Goal: Task Accomplishment & Management: Manage account settings

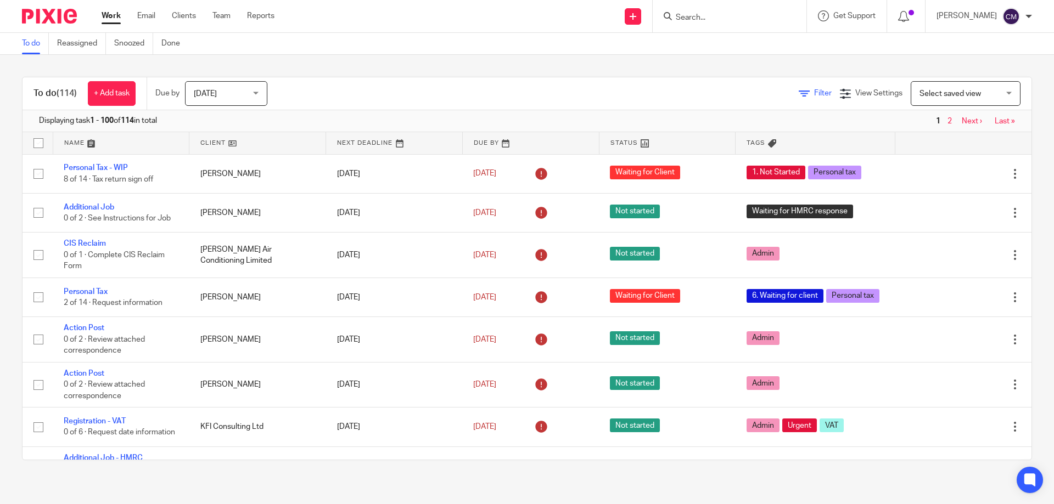
click at [798, 94] on icon at bounding box center [803, 93] width 11 height 11
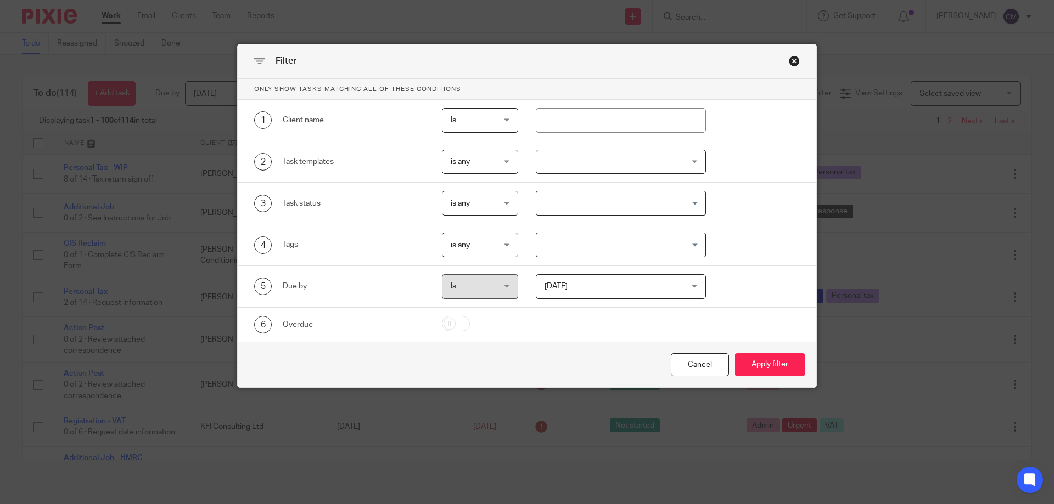
click at [565, 166] on div at bounding box center [621, 162] width 171 height 25
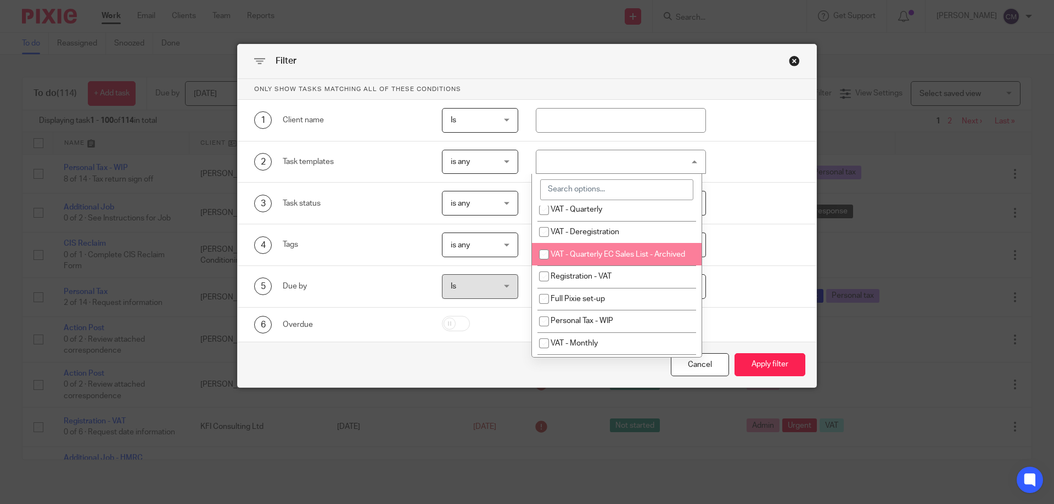
scroll to position [219, 0]
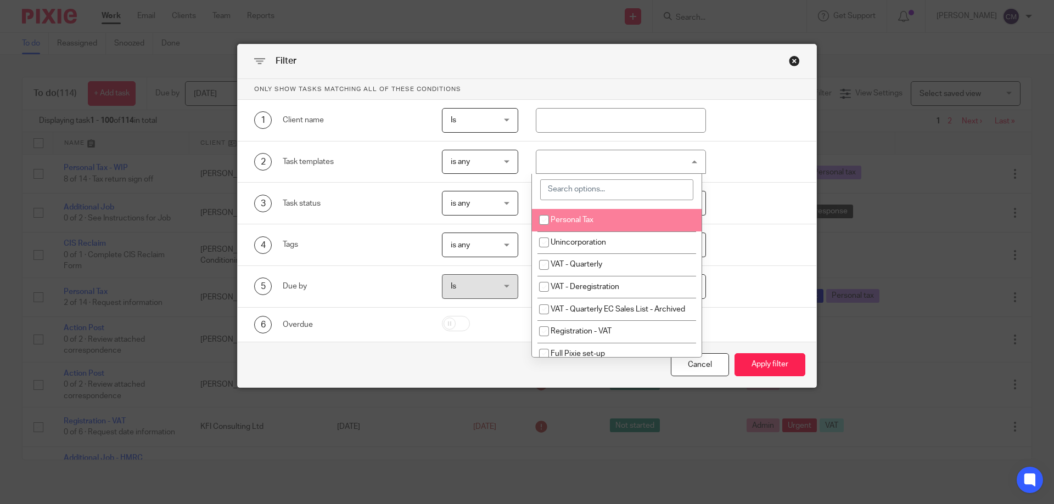
click at [578, 188] on input "search" at bounding box center [616, 189] width 153 height 21
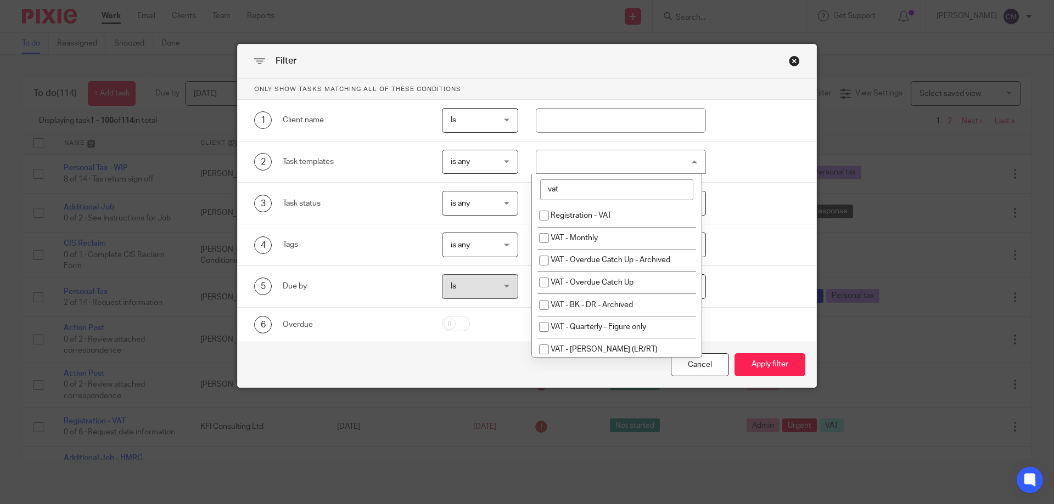
scroll to position [0, 0]
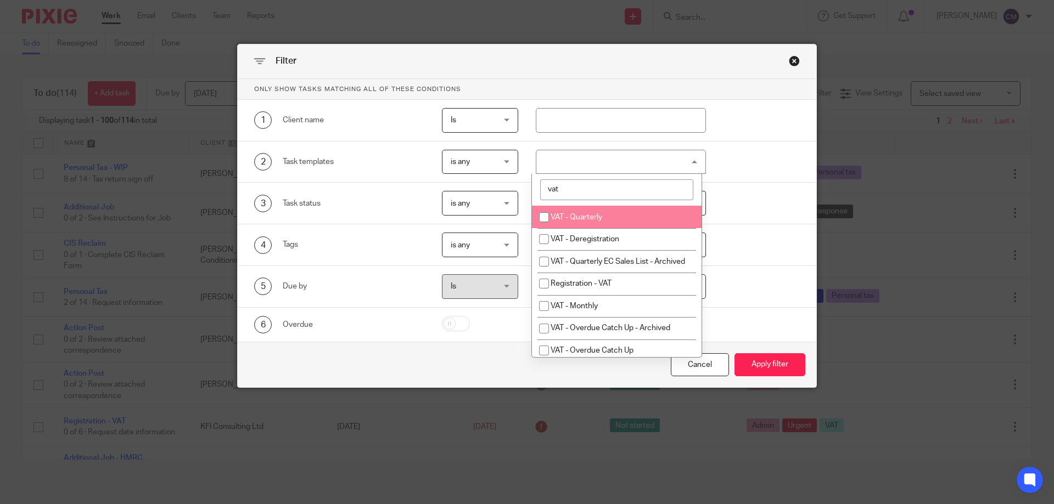
type input "vat"
click at [542, 216] on input "checkbox" at bounding box center [543, 217] width 21 height 21
checkbox input "true"
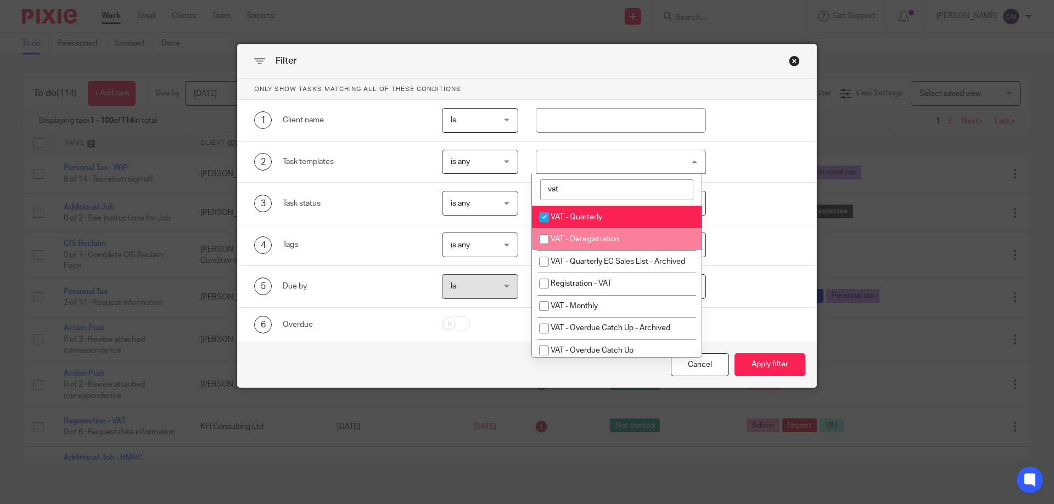
click at [542, 236] on input "checkbox" at bounding box center [543, 239] width 21 height 21
checkbox input "true"
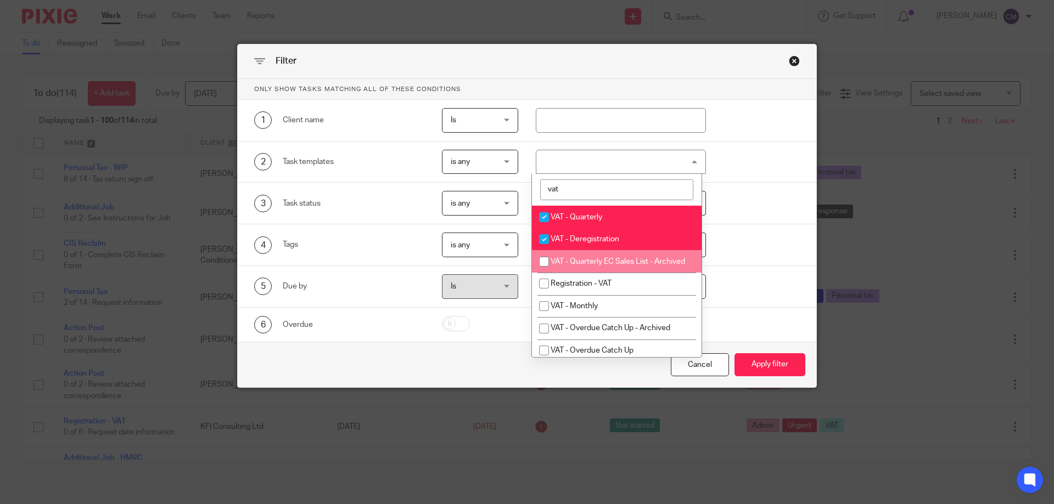
click at [542, 261] on input "checkbox" at bounding box center [543, 261] width 21 height 21
checkbox input "true"
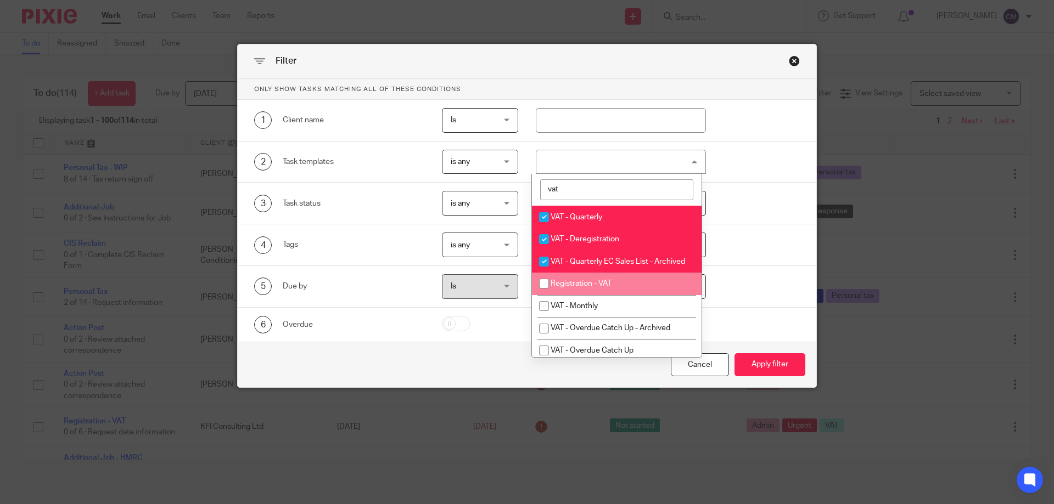
click at [541, 288] on input "checkbox" at bounding box center [543, 283] width 21 height 21
checkbox input "true"
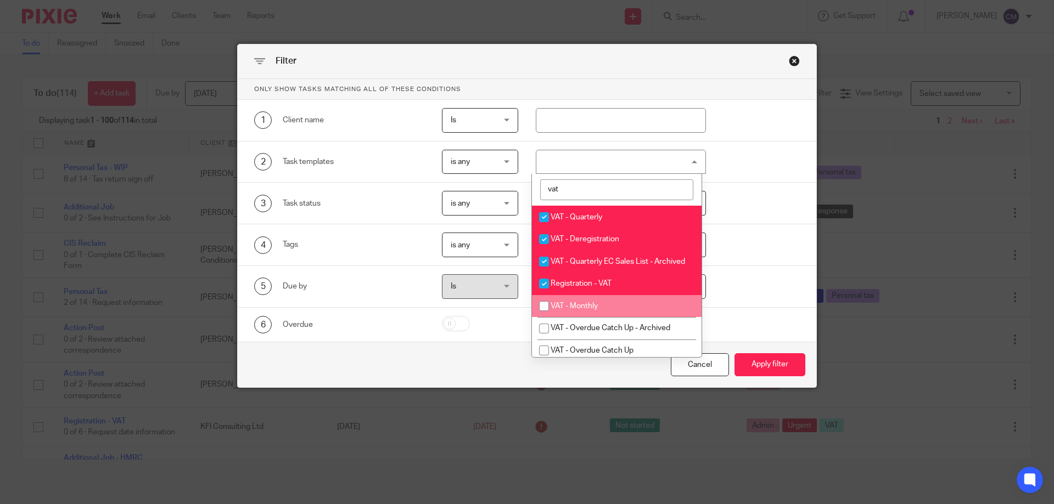
click at [544, 317] on input "checkbox" at bounding box center [543, 306] width 21 height 21
checkbox input "true"
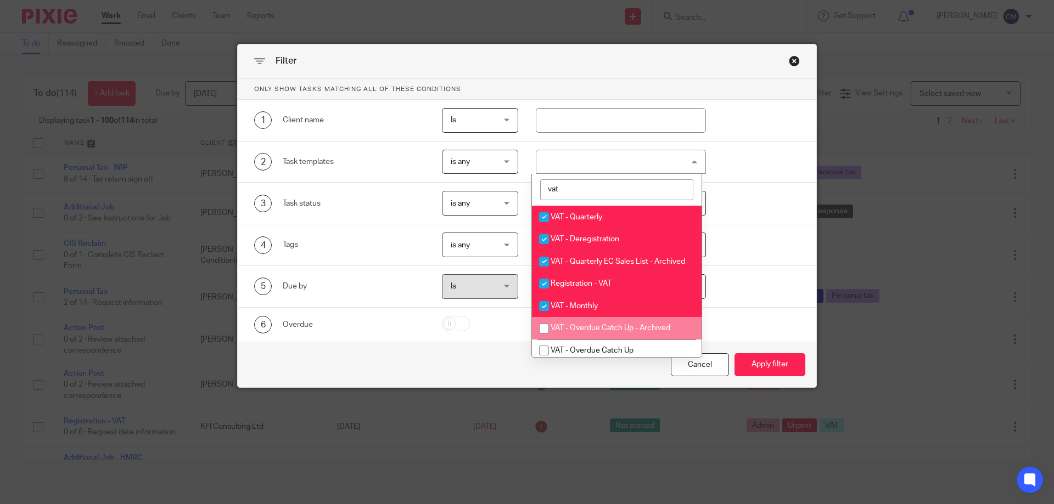
click at [544, 339] on input "checkbox" at bounding box center [543, 328] width 21 height 21
checkbox input "true"
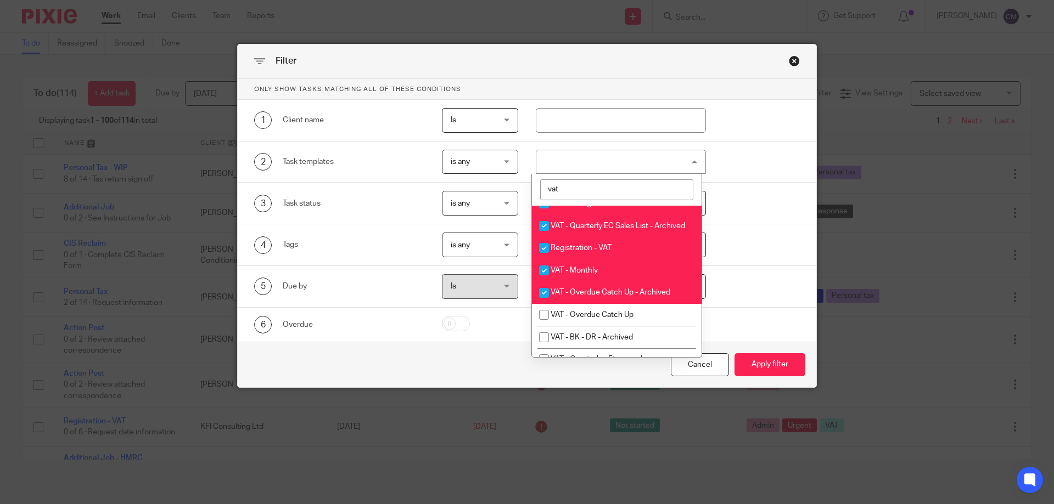
scroll to position [110, 0]
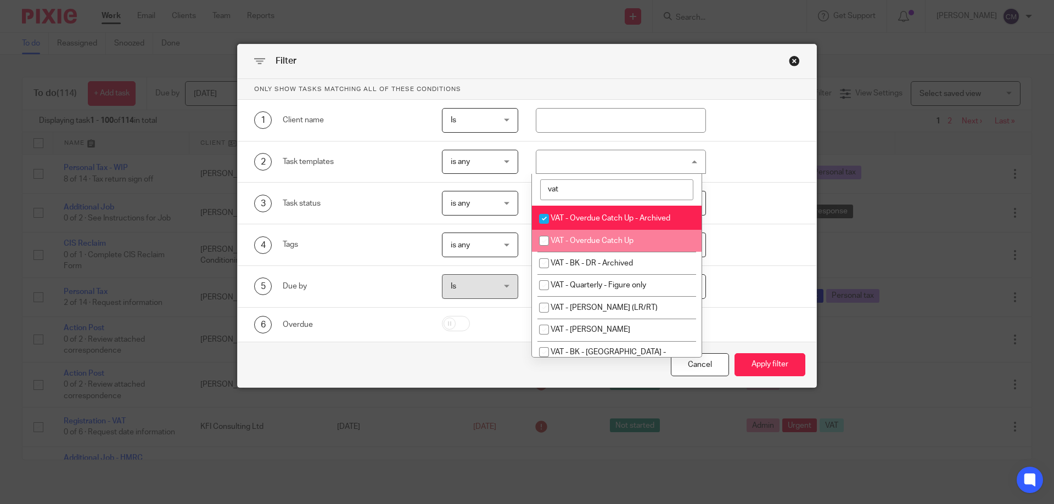
click at [545, 251] on input "checkbox" at bounding box center [543, 240] width 21 height 21
checkbox input "true"
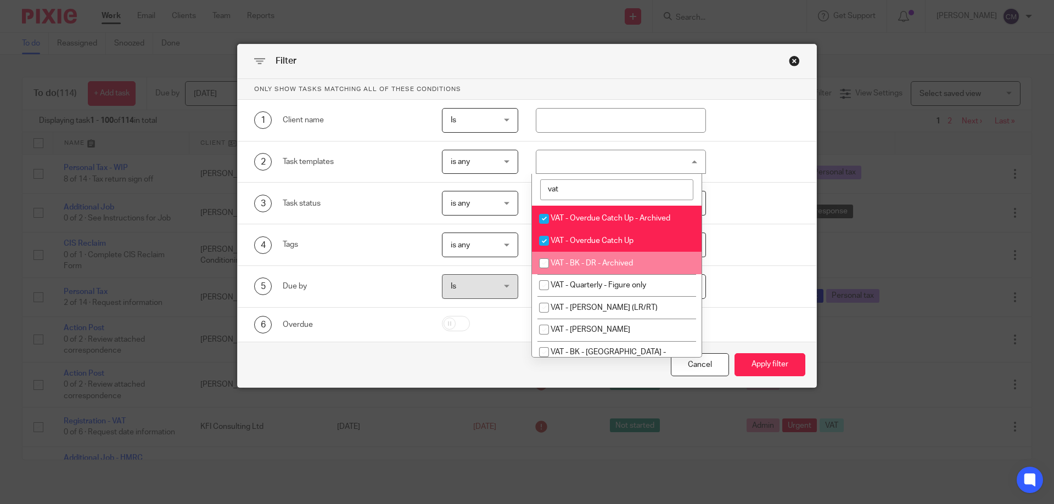
click at [542, 273] on input "checkbox" at bounding box center [543, 263] width 21 height 21
checkbox input "true"
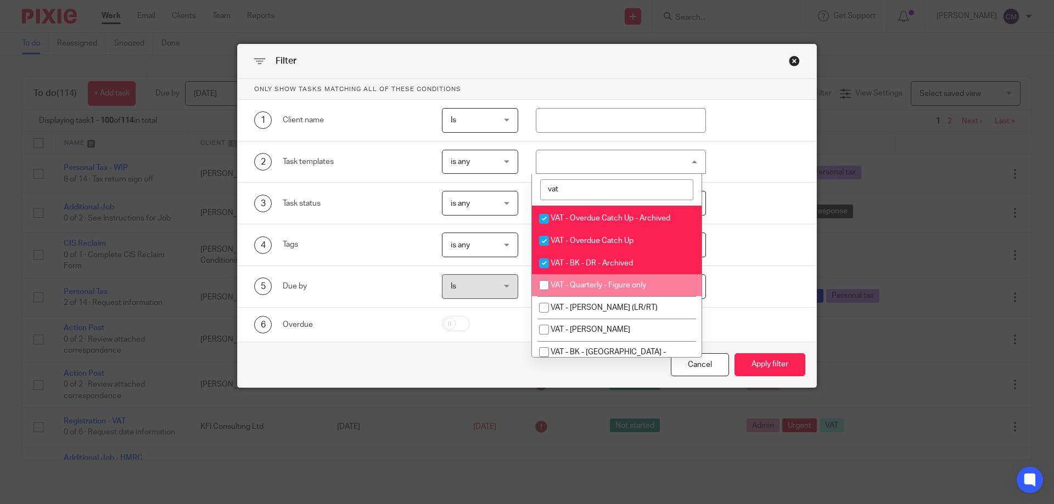
drag, startPoint x: 542, startPoint y: 295, endPoint x: 542, endPoint y: 303, distance: 8.8
click at [542, 295] on input "checkbox" at bounding box center [543, 285] width 21 height 21
checkbox input "true"
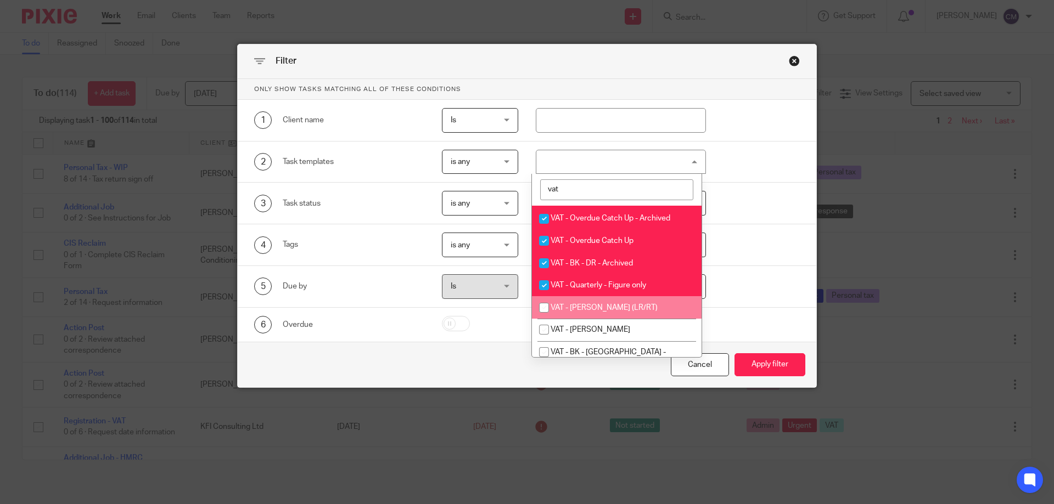
drag, startPoint x: 542, startPoint y: 319, endPoint x: 542, endPoint y: 328, distance: 8.8
click at [542, 318] on input "checkbox" at bounding box center [543, 307] width 21 height 21
checkbox input "true"
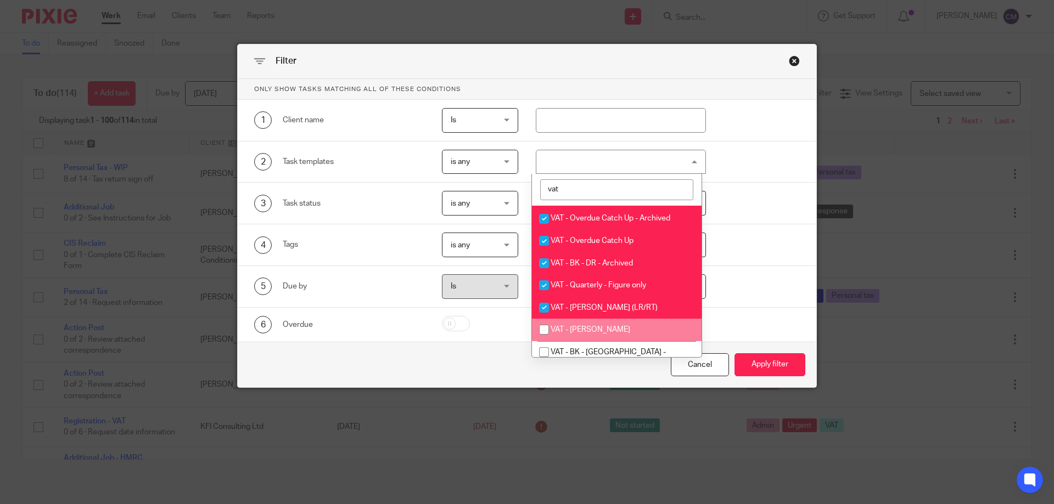
click at [544, 337] on input "checkbox" at bounding box center [543, 329] width 21 height 21
checkbox input "true"
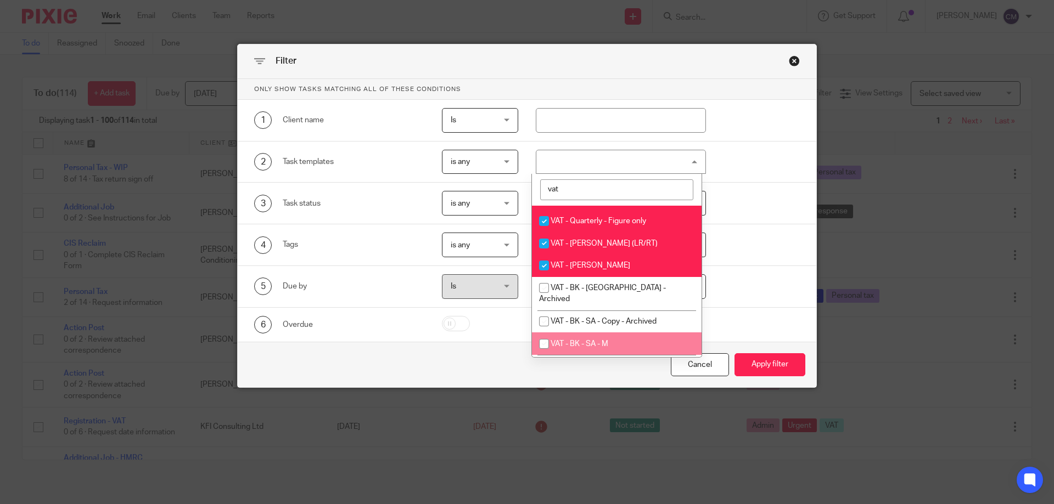
scroll to position [165, 0]
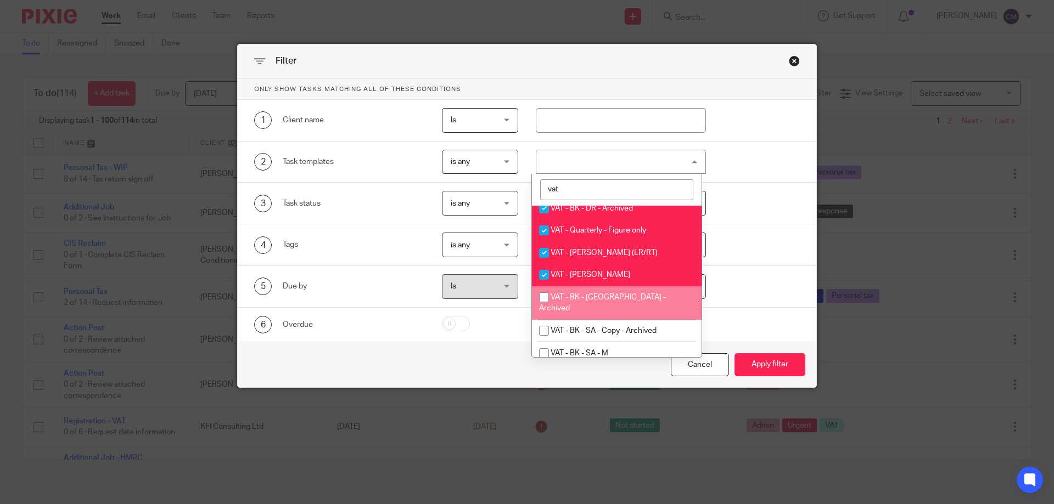
click at [542, 308] on input "checkbox" at bounding box center [543, 297] width 21 height 21
checkbox input "true"
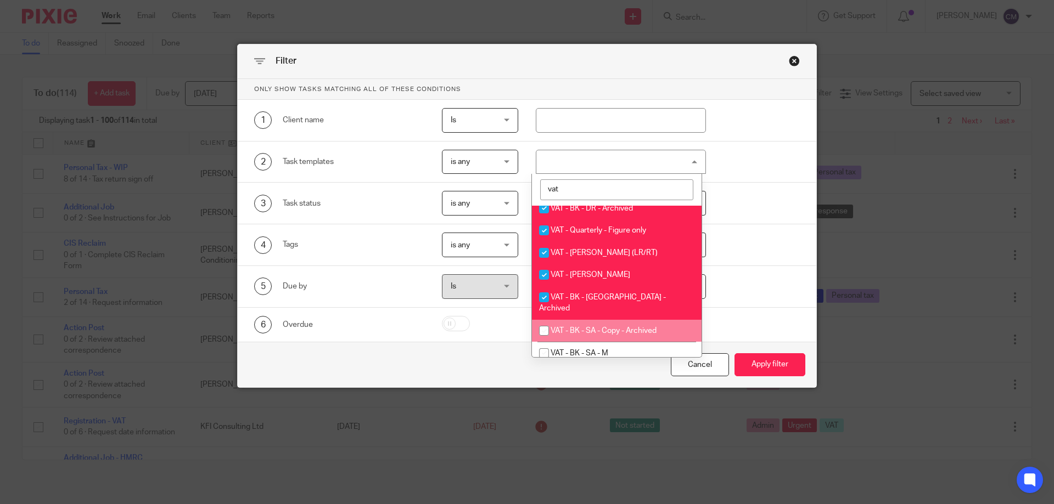
click at [544, 330] on input "checkbox" at bounding box center [543, 330] width 21 height 21
checkbox input "true"
click at [545, 353] on input "checkbox" at bounding box center [543, 353] width 21 height 21
checkbox input "true"
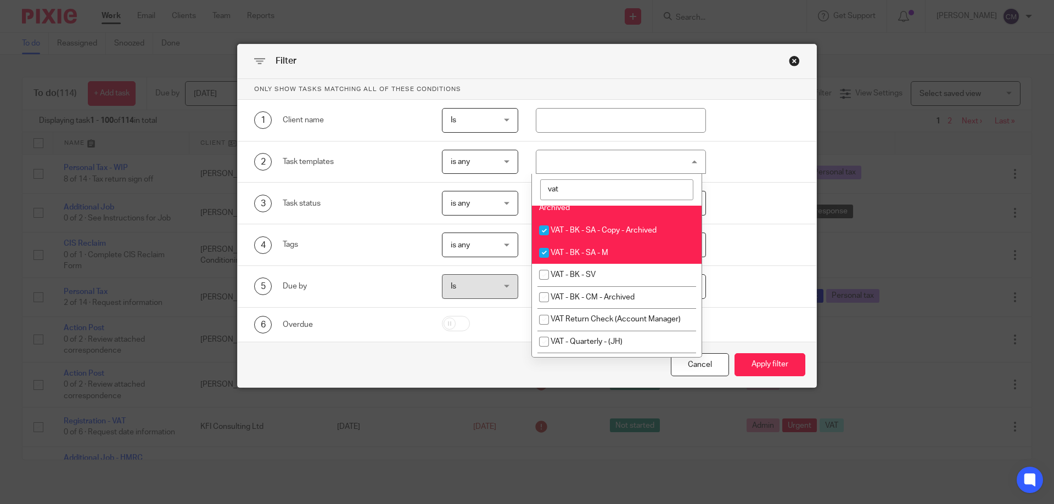
scroll to position [274, 0]
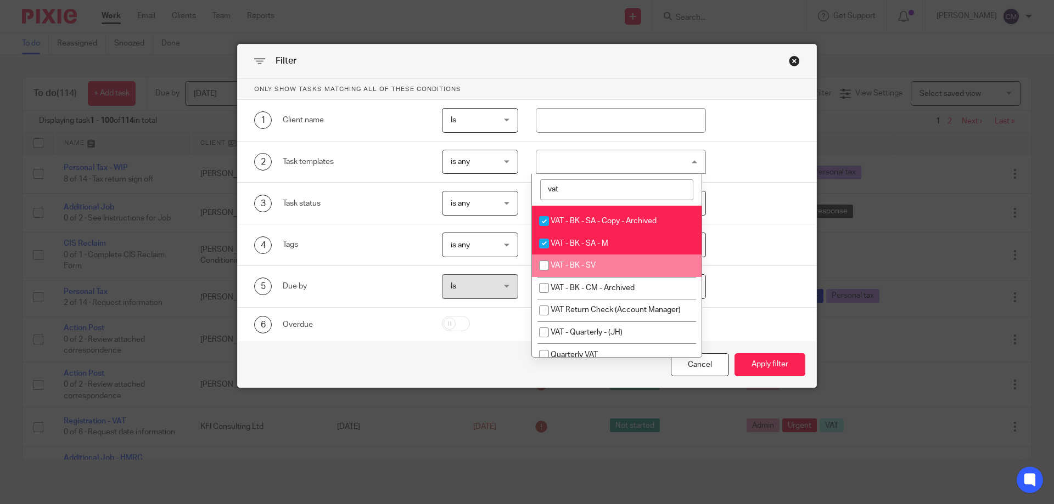
click at [545, 271] on input "checkbox" at bounding box center [543, 265] width 21 height 21
checkbox input "true"
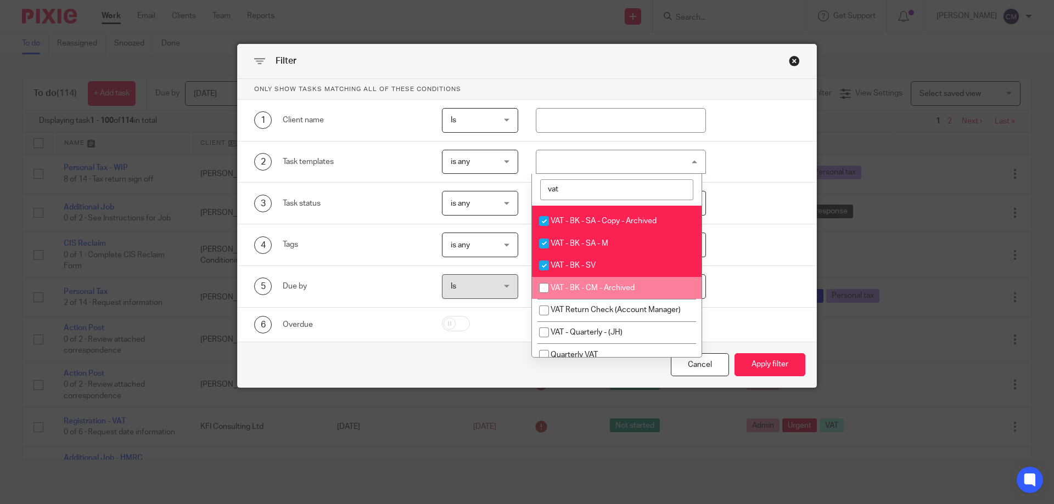
click at [543, 289] on input "checkbox" at bounding box center [543, 288] width 21 height 21
checkbox input "true"
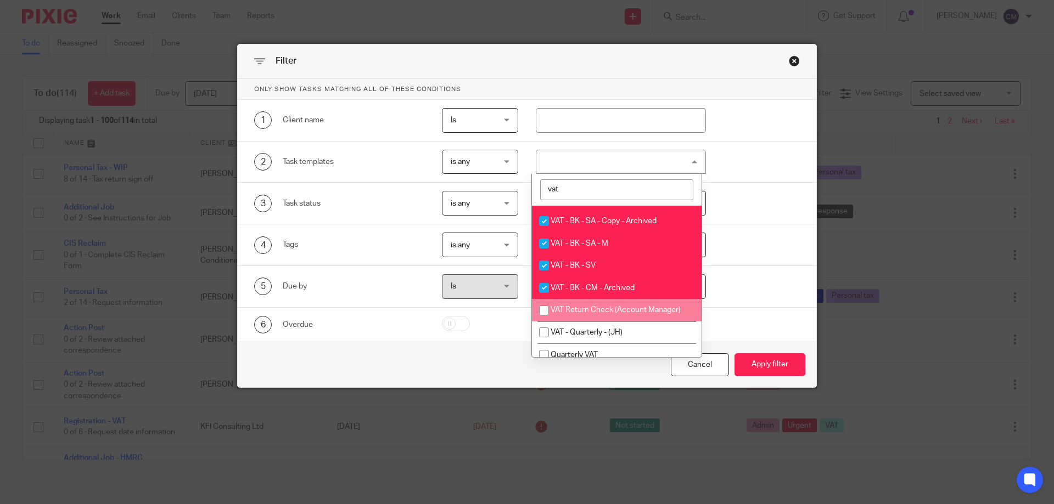
click at [543, 306] on input "checkbox" at bounding box center [543, 310] width 21 height 21
checkbox input "true"
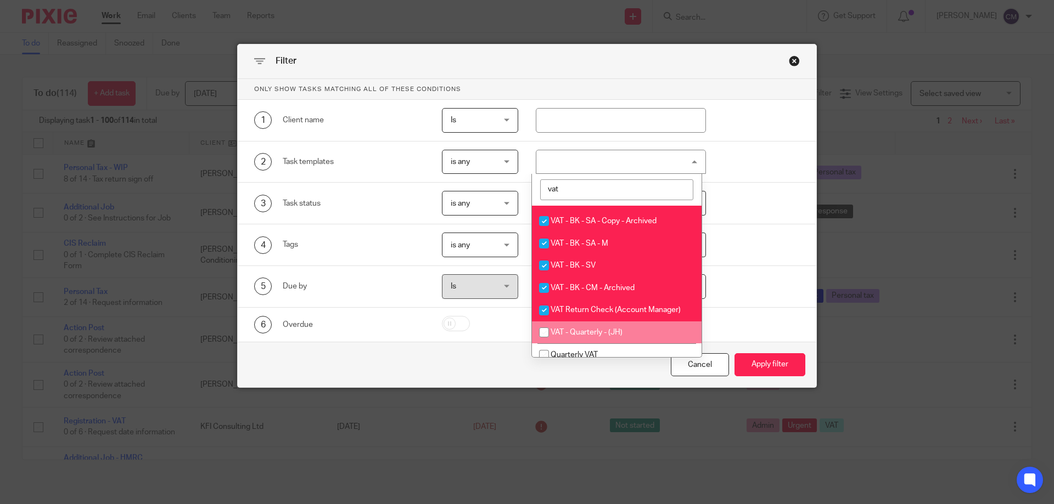
click at [543, 334] on input "checkbox" at bounding box center [543, 332] width 21 height 21
checkbox input "true"
click at [545, 351] on input "checkbox" at bounding box center [543, 355] width 21 height 21
checkbox input "true"
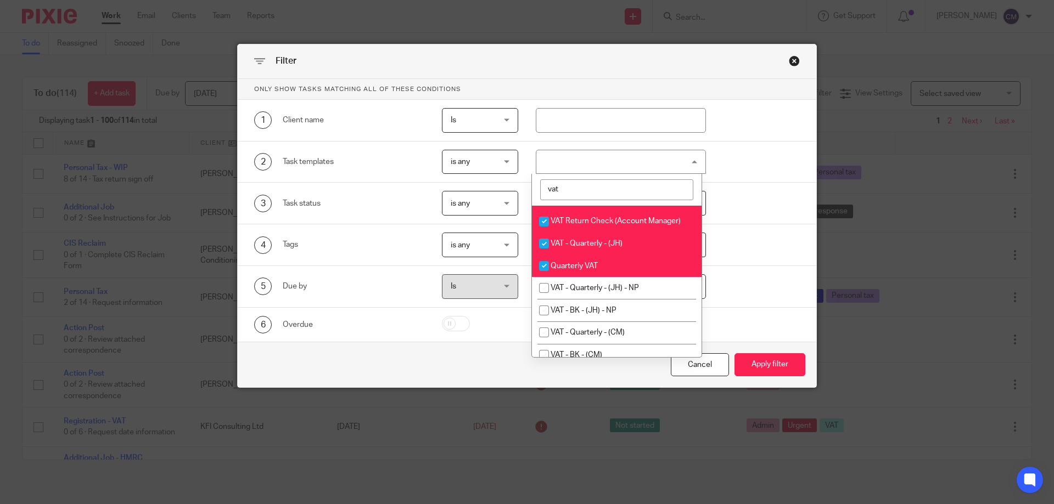
scroll to position [384, 0]
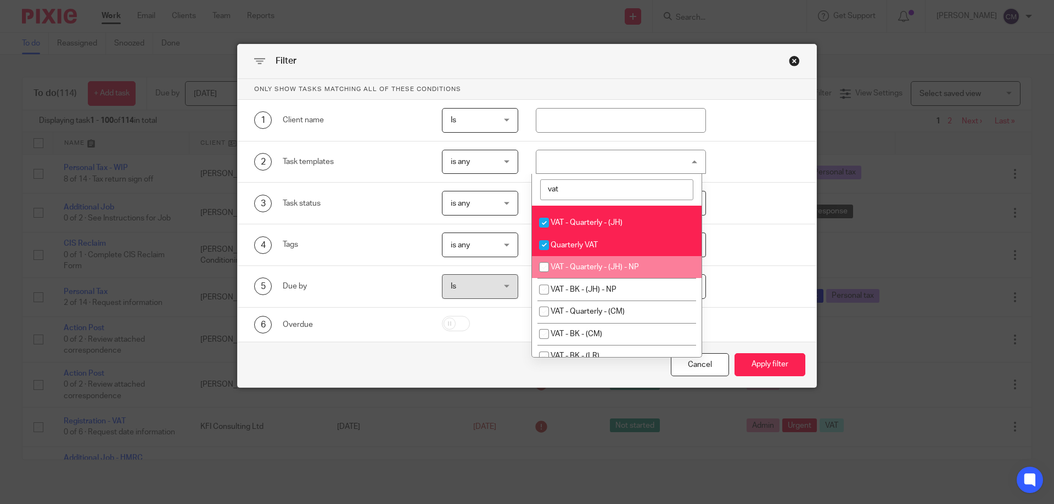
click at [539, 266] on input "checkbox" at bounding box center [543, 267] width 21 height 21
checkbox input "true"
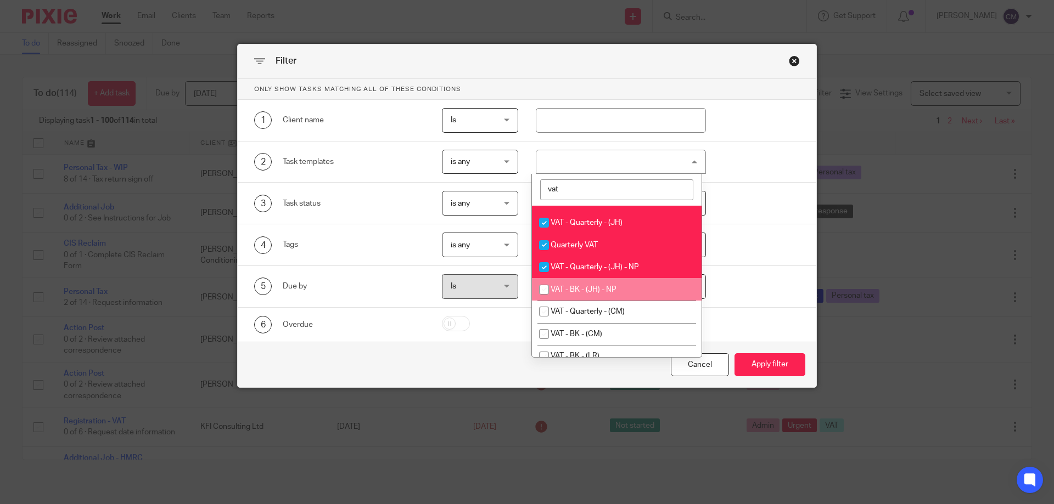
click at [542, 291] on input "checkbox" at bounding box center [543, 289] width 21 height 21
checkbox input "true"
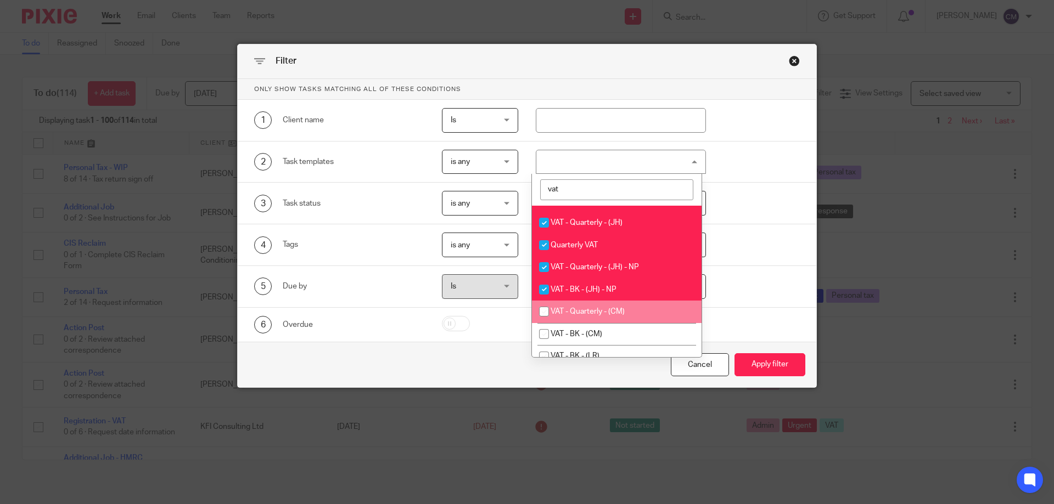
click at [546, 307] on input "checkbox" at bounding box center [543, 311] width 21 height 21
checkbox input "true"
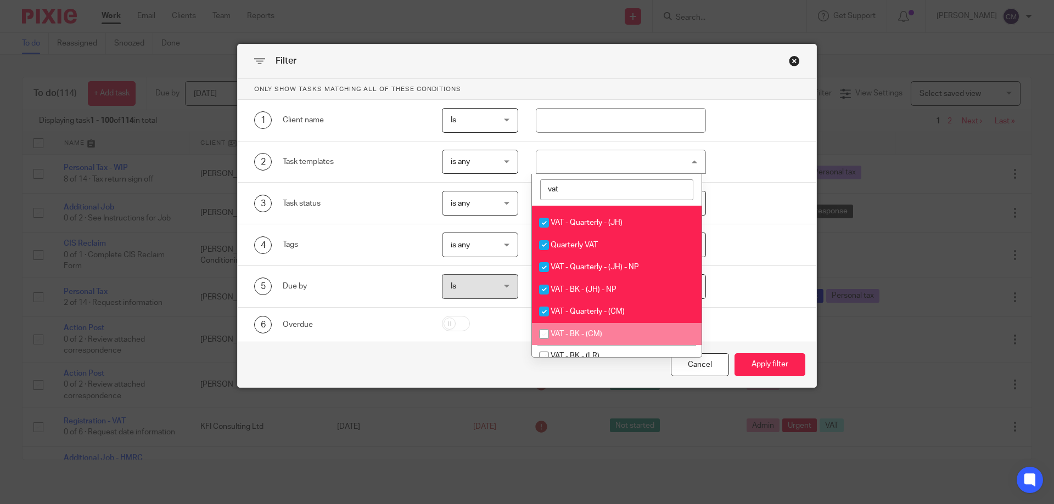
click at [543, 331] on input "checkbox" at bounding box center [543, 334] width 21 height 21
checkbox input "true"
click at [543, 352] on input "checkbox" at bounding box center [543, 356] width 21 height 21
checkbox input "true"
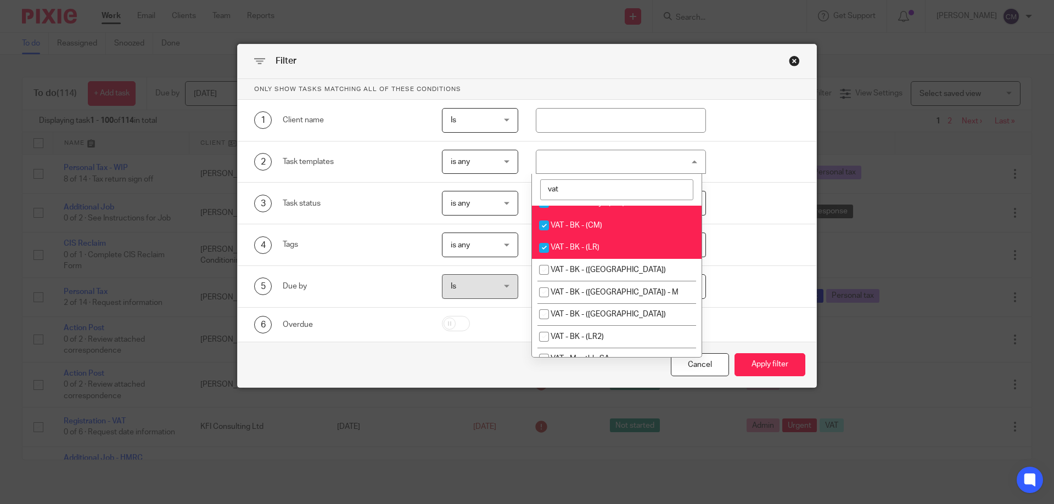
scroll to position [494, 0]
drag, startPoint x: 546, startPoint y: 269, endPoint x: 551, endPoint y: 290, distance: 21.4
click at [546, 269] on input "checkbox" at bounding box center [543, 268] width 21 height 21
checkbox input "true"
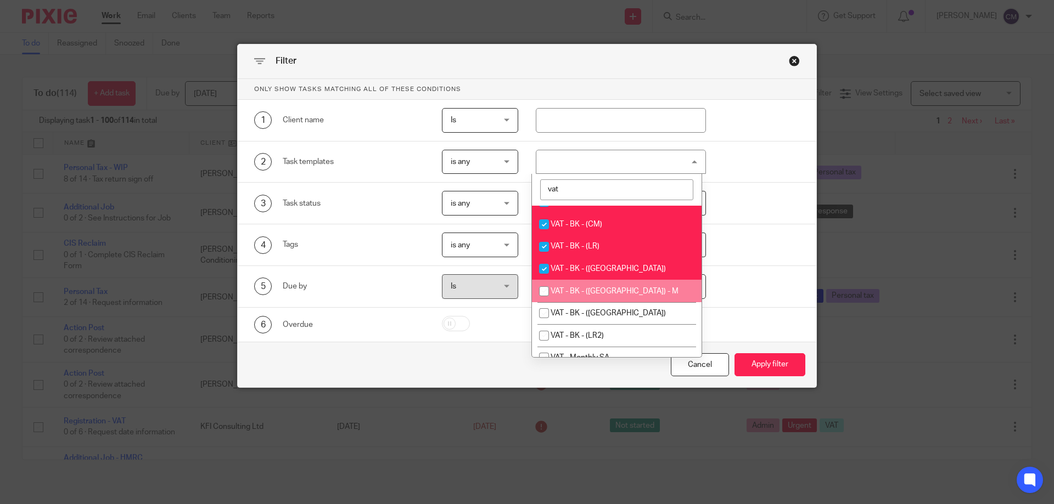
click at [540, 291] on input "checkbox" at bounding box center [543, 291] width 21 height 21
checkbox input "true"
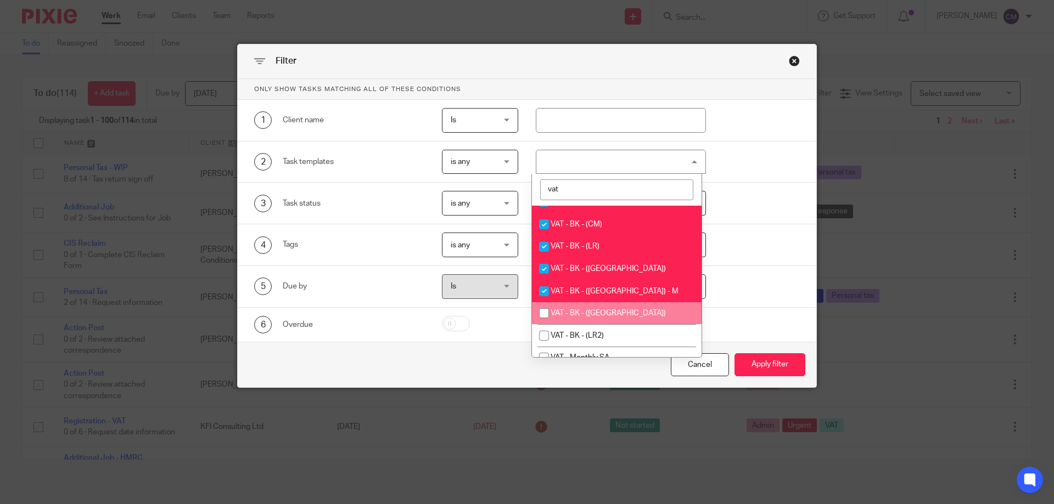
click at [543, 312] on input "checkbox" at bounding box center [543, 313] width 21 height 21
checkbox input "true"
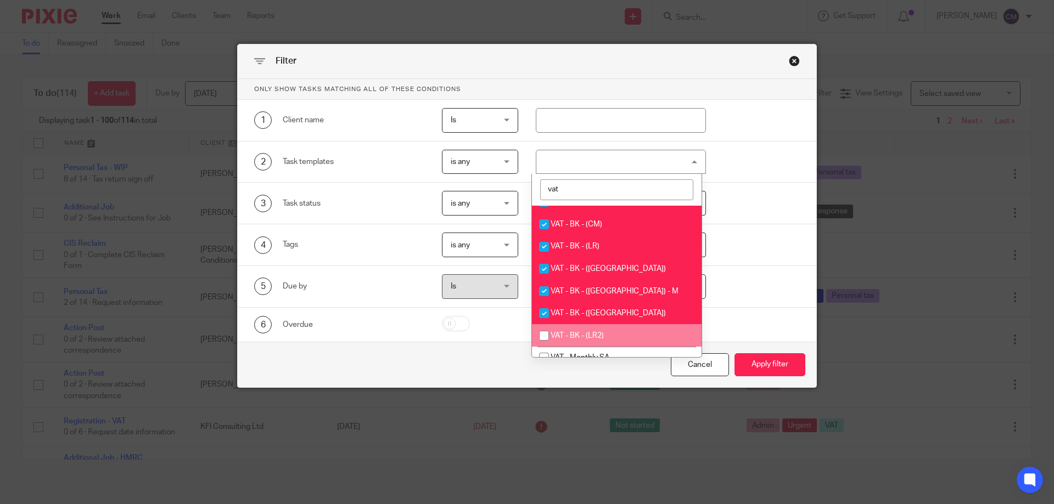
click at [541, 333] on input "checkbox" at bounding box center [543, 335] width 21 height 21
checkbox input "true"
click at [543, 353] on input "checkbox" at bounding box center [543, 357] width 21 height 21
checkbox input "true"
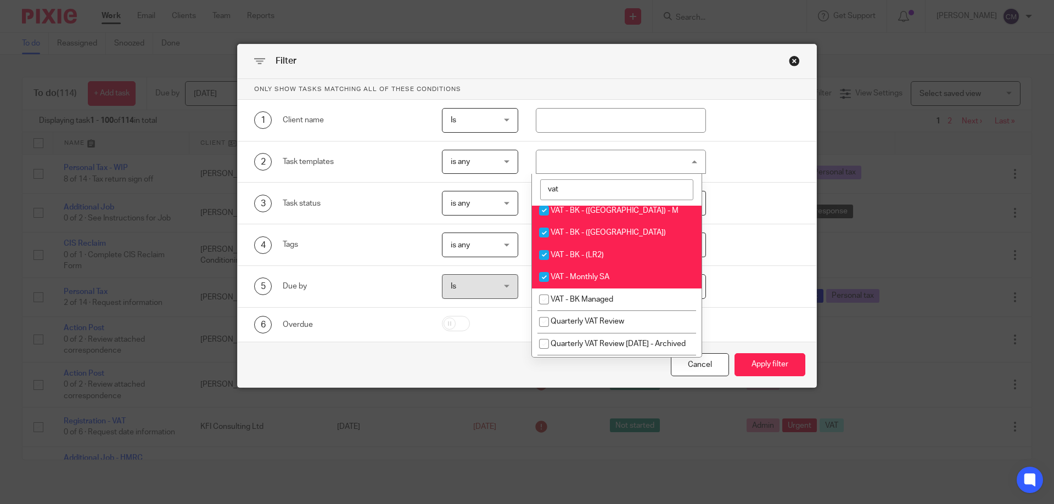
scroll to position [604, 0]
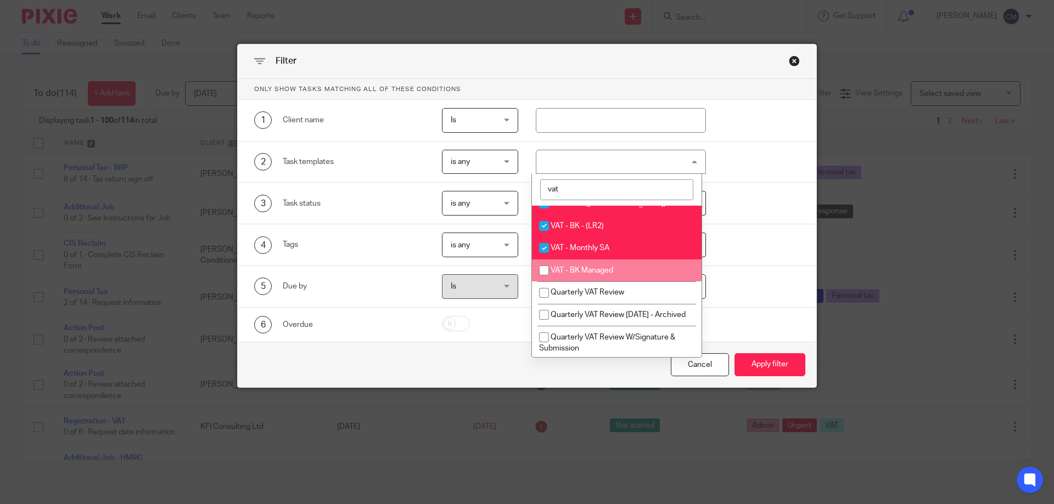
click at [539, 270] on input "checkbox" at bounding box center [543, 270] width 21 height 21
checkbox input "true"
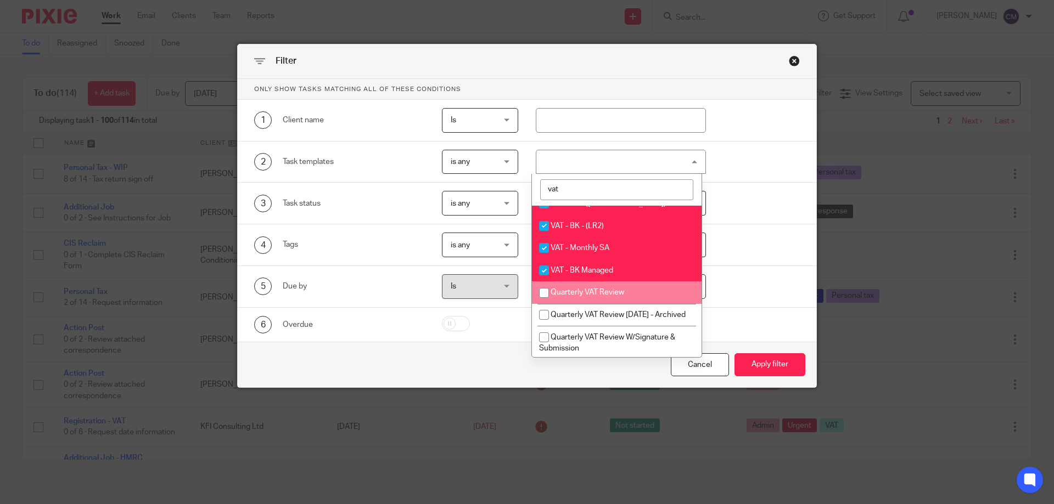
click at [543, 294] on input "checkbox" at bounding box center [543, 293] width 21 height 21
checkbox input "true"
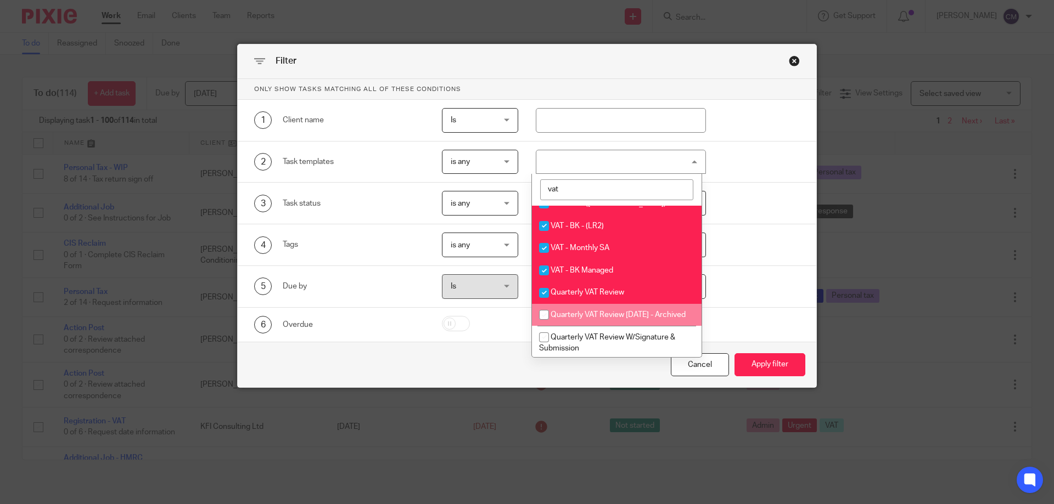
click at [545, 314] on input "checkbox" at bounding box center [543, 315] width 21 height 21
checkbox input "true"
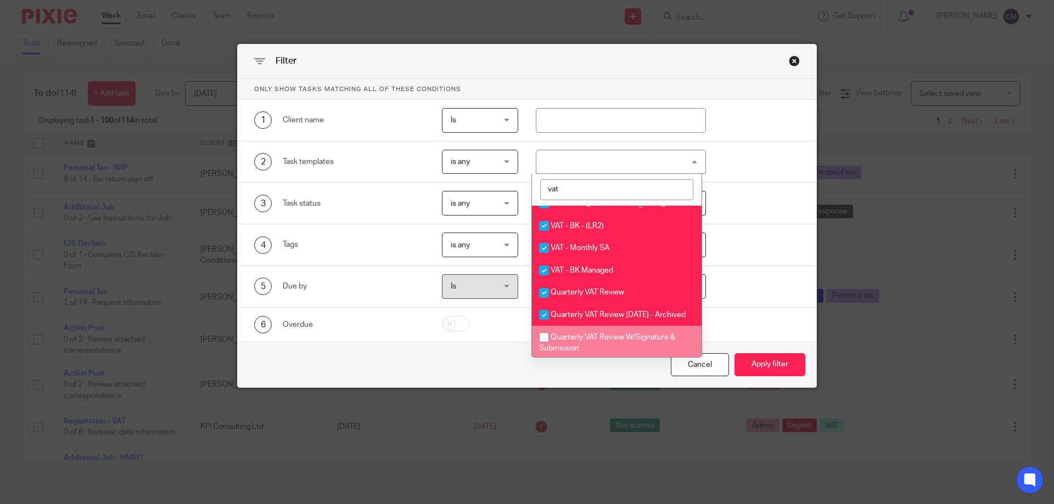
click at [545, 346] on input "checkbox" at bounding box center [543, 337] width 21 height 21
checkbox input "true"
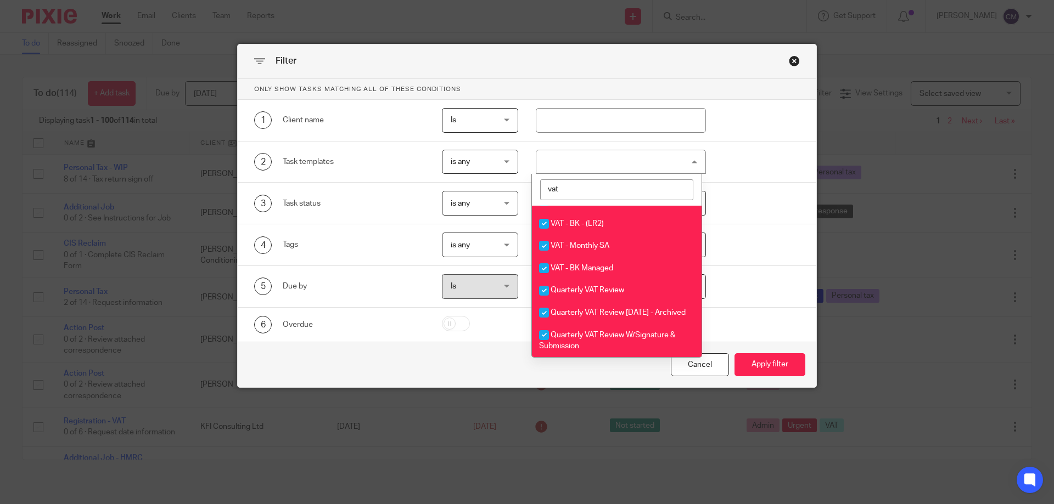
scroll to position [617, 0]
click at [755, 367] on button "Apply filter" at bounding box center [769, 365] width 71 height 24
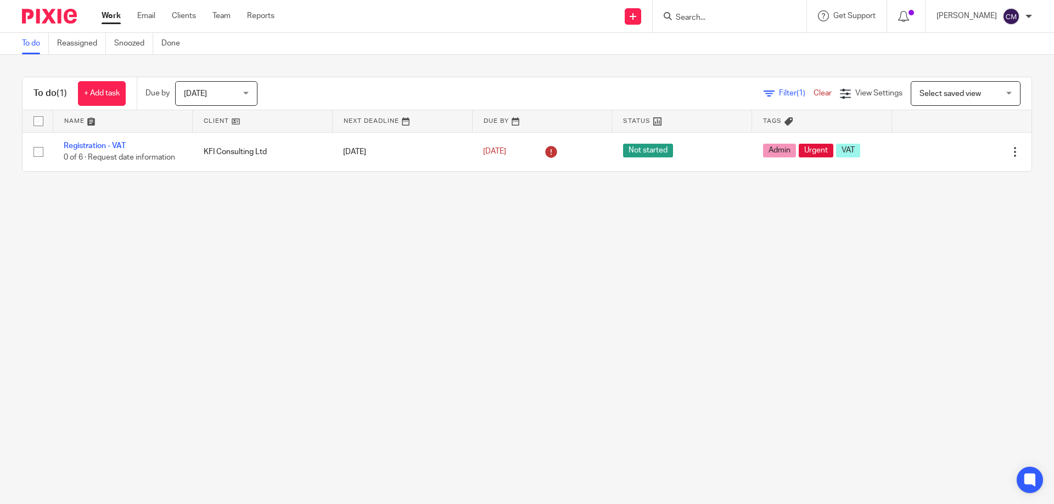
click at [729, 19] on input "Search" at bounding box center [723, 18] width 99 height 10
type input "fone booth"
click at [735, 40] on link at bounding box center [773, 47] width 203 height 25
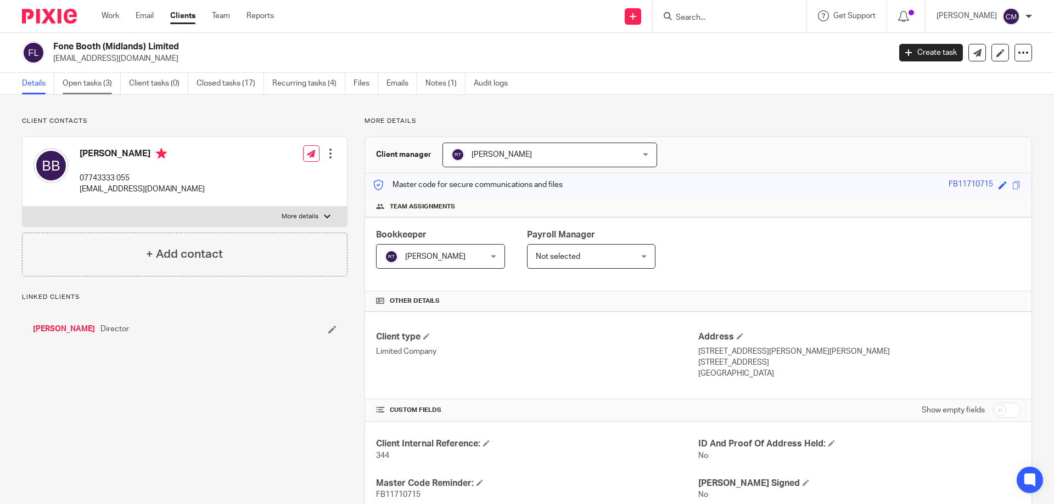
click at [74, 85] on link "Open tasks (3)" at bounding box center [92, 83] width 58 height 21
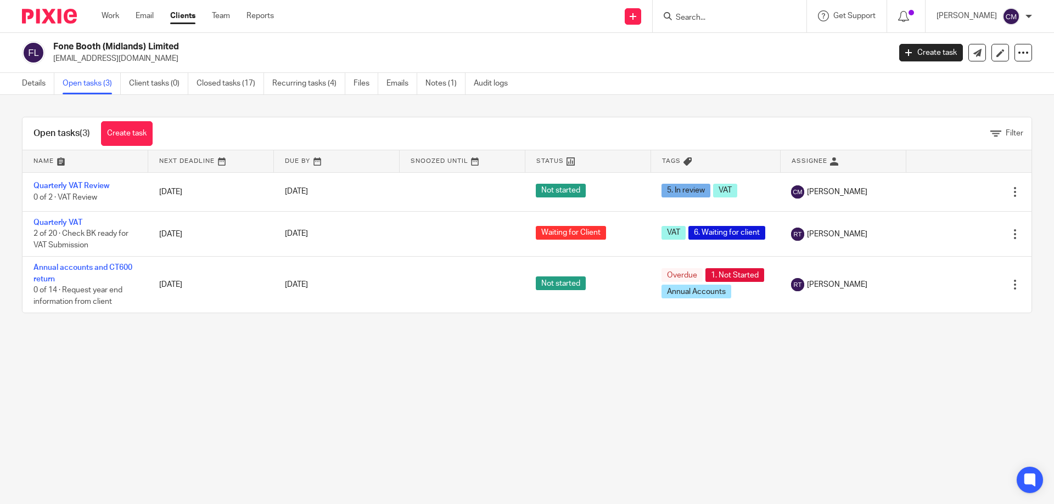
click at [51, 20] on img at bounding box center [49, 16] width 55 height 15
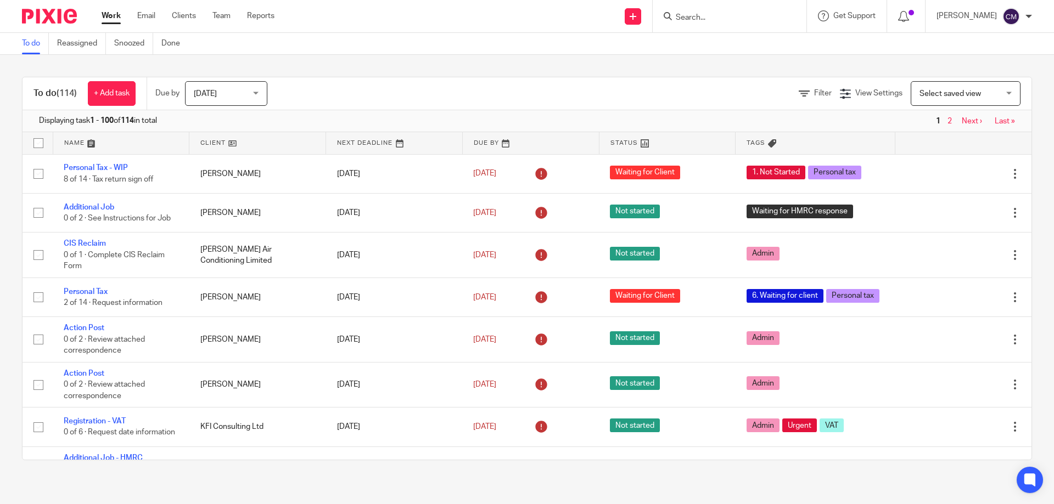
click at [252, 94] on span "[DATE]" at bounding box center [223, 93] width 58 height 23
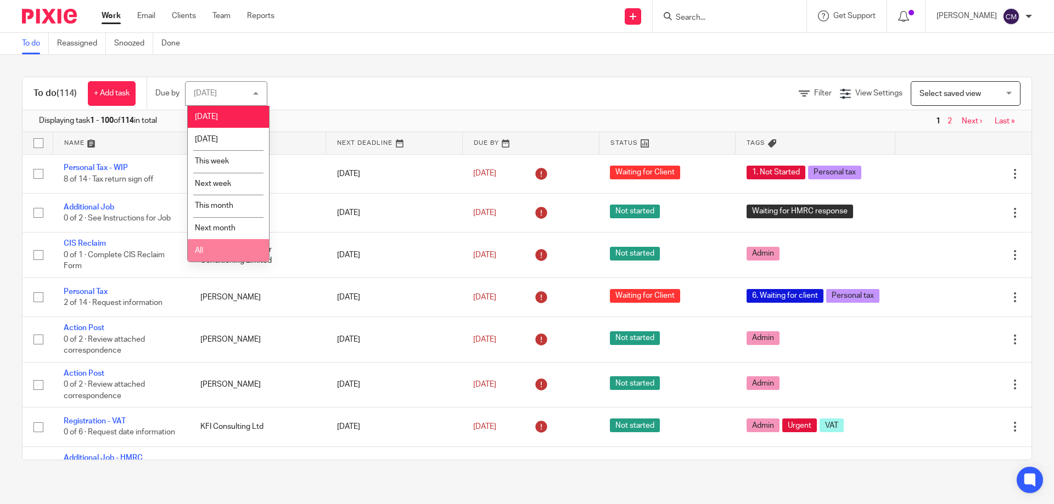
click at [228, 251] on li "All" at bounding box center [228, 250] width 81 height 22
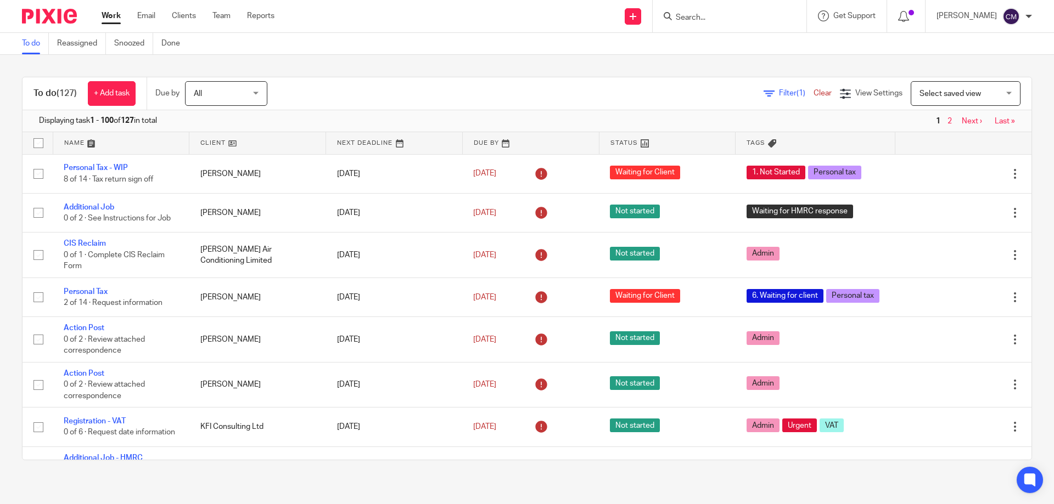
click at [779, 93] on span "Filter (1)" at bounding box center [796, 93] width 35 height 8
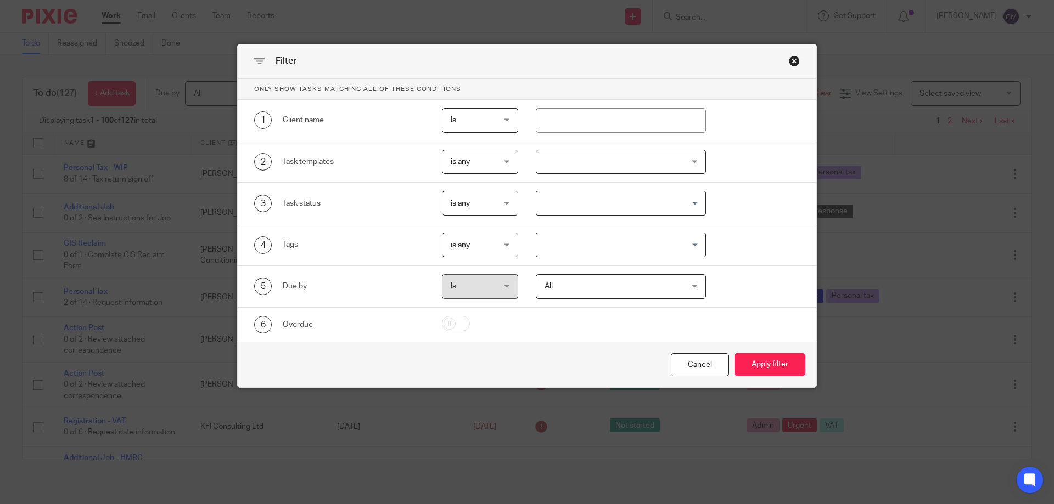
click at [623, 170] on div at bounding box center [621, 162] width 171 height 25
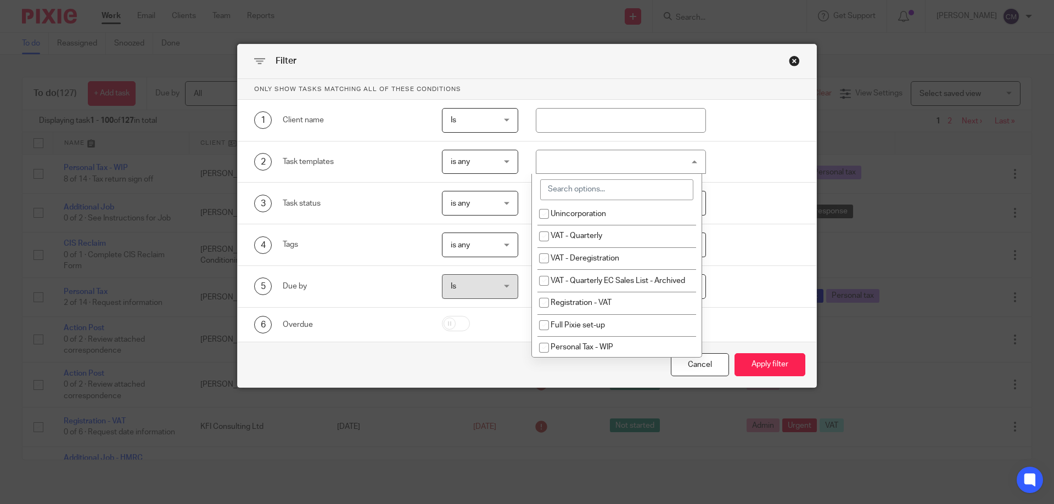
scroll to position [274, 0]
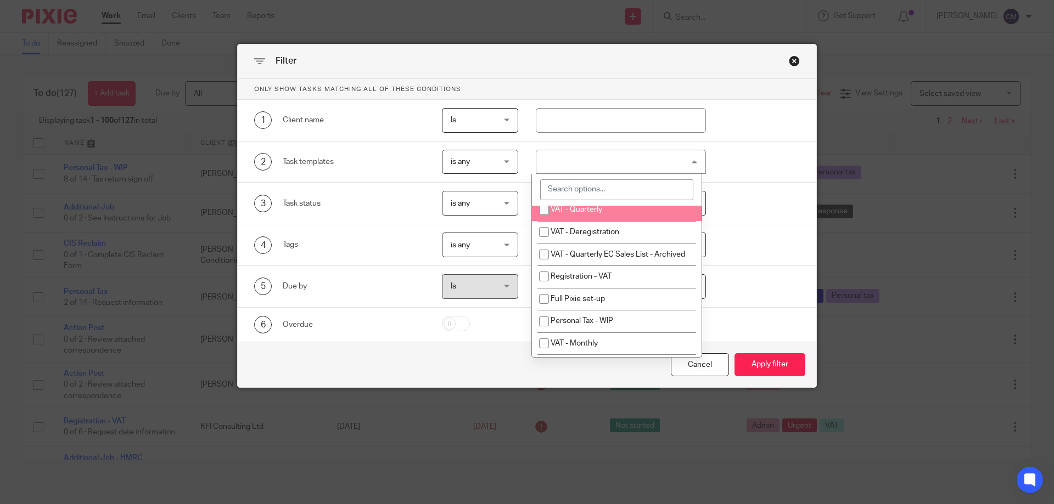
click at [598, 188] on input "search" at bounding box center [616, 189] width 153 height 21
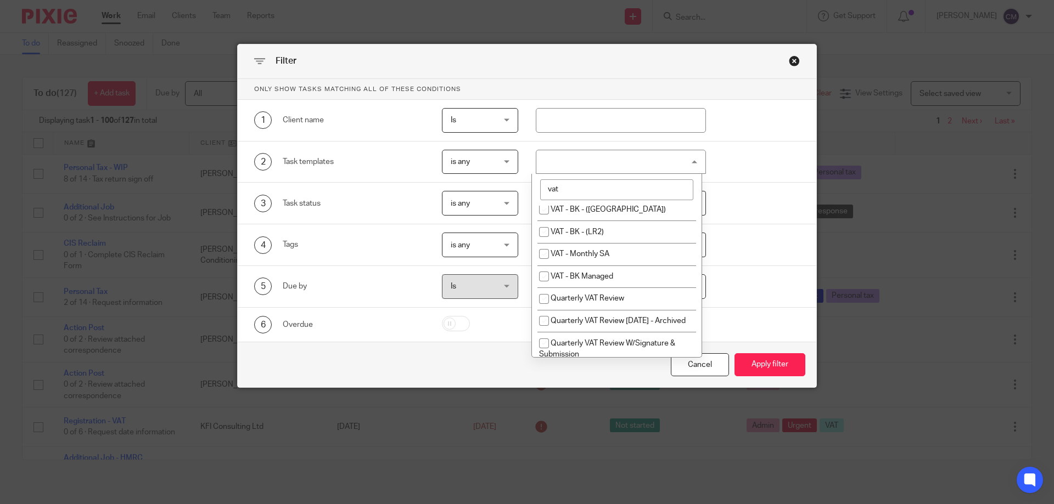
scroll to position [617, 0]
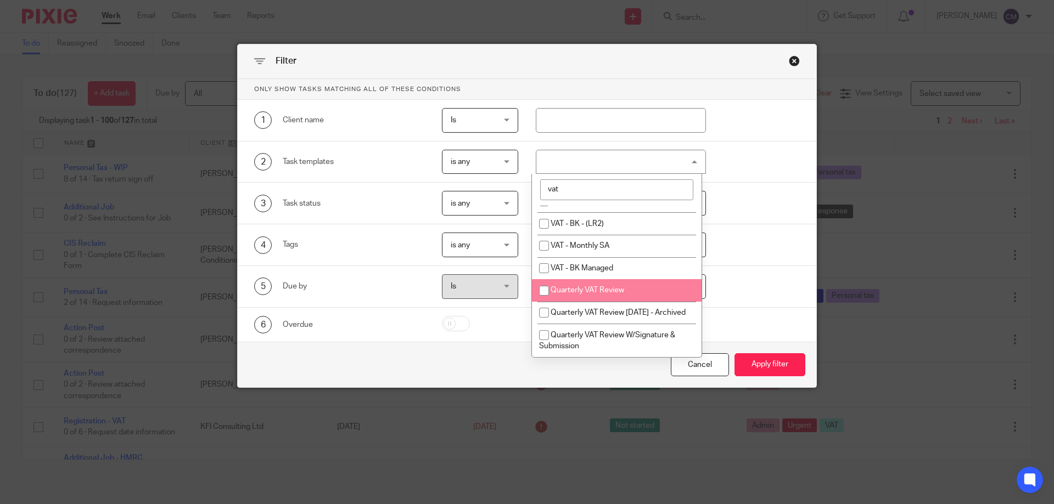
type input "vat"
click at [591, 286] on span "Quarterly VAT Review" at bounding box center [587, 290] width 74 height 8
checkbox input "true"
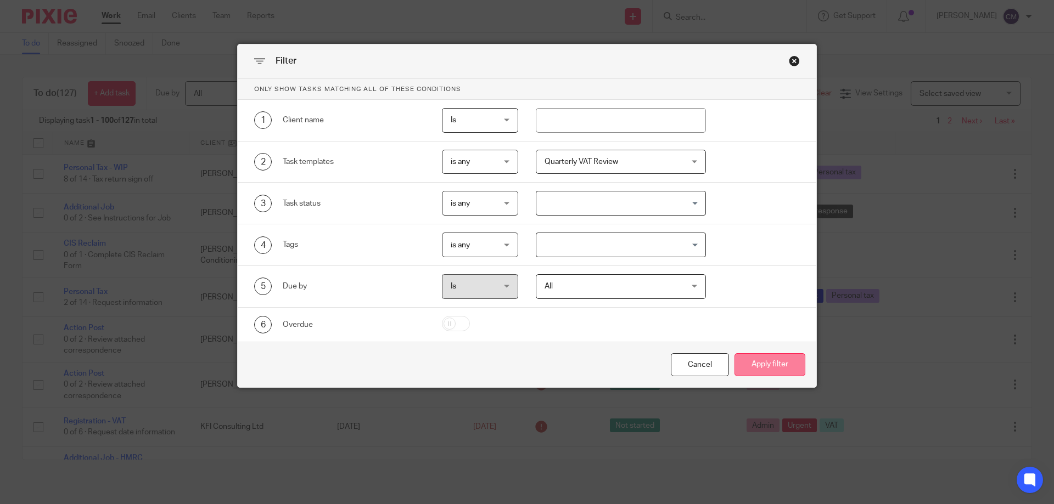
click at [790, 370] on button "Apply filter" at bounding box center [769, 365] width 71 height 24
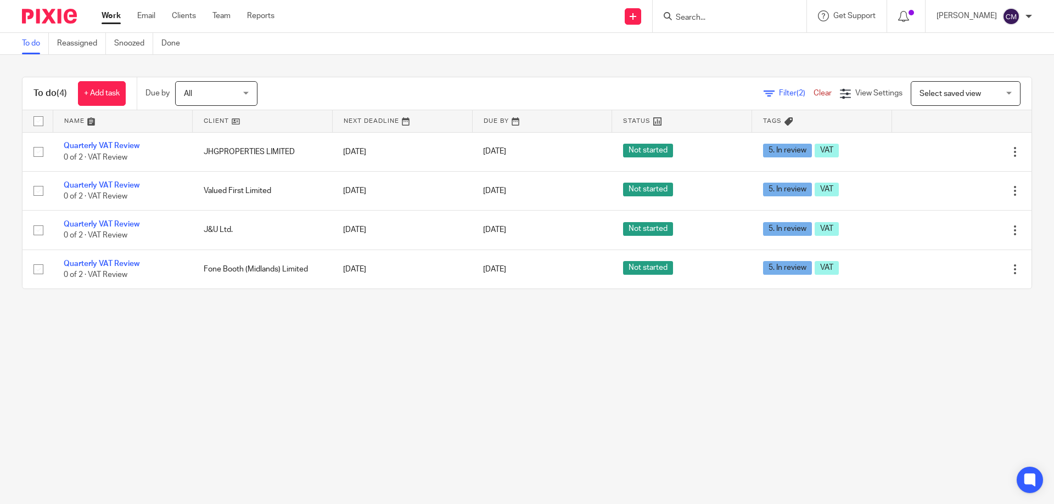
click at [779, 97] on span "Filter (2)" at bounding box center [796, 93] width 35 height 8
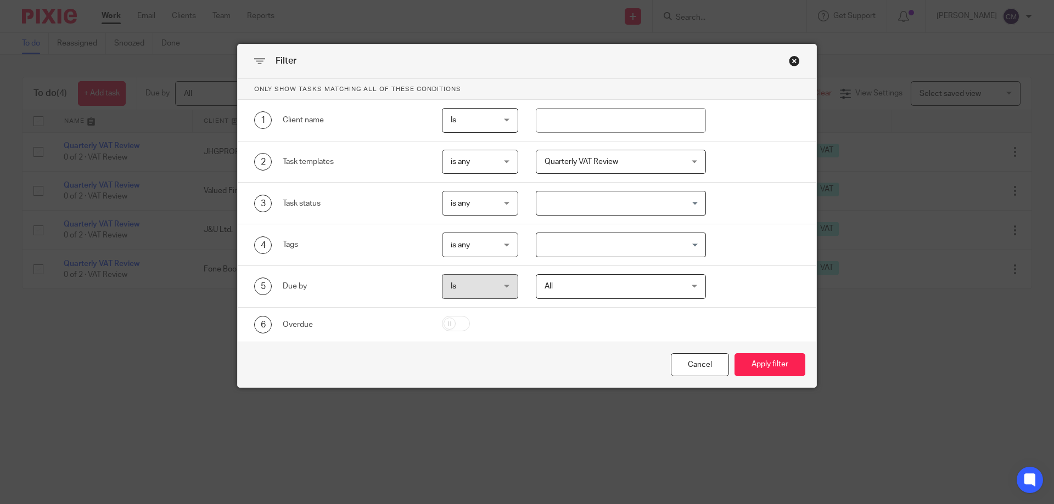
click at [635, 167] on span "Quarterly VAT Review" at bounding box center [608, 161] width 129 height 23
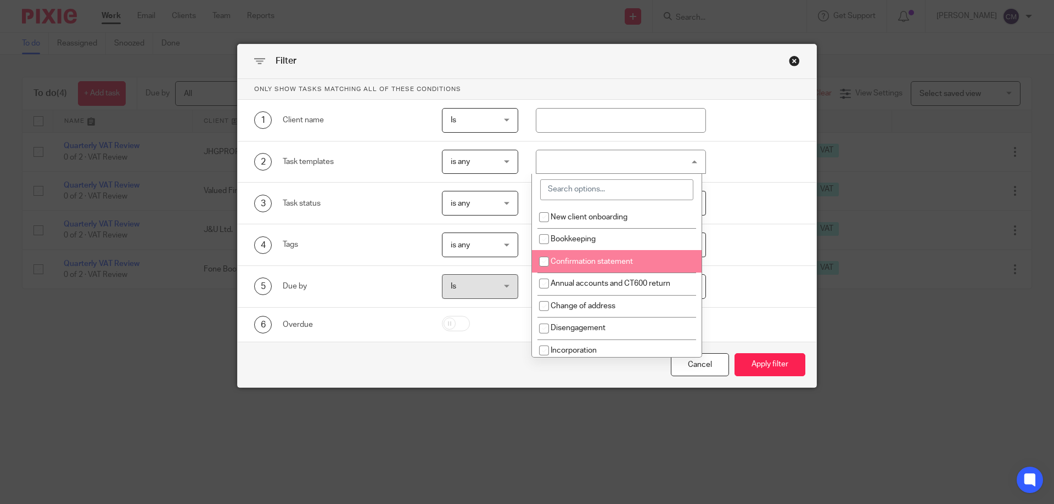
click at [544, 257] on input "checkbox" at bounding box center [543, 261] width 21 height 21
checkbox input "true"
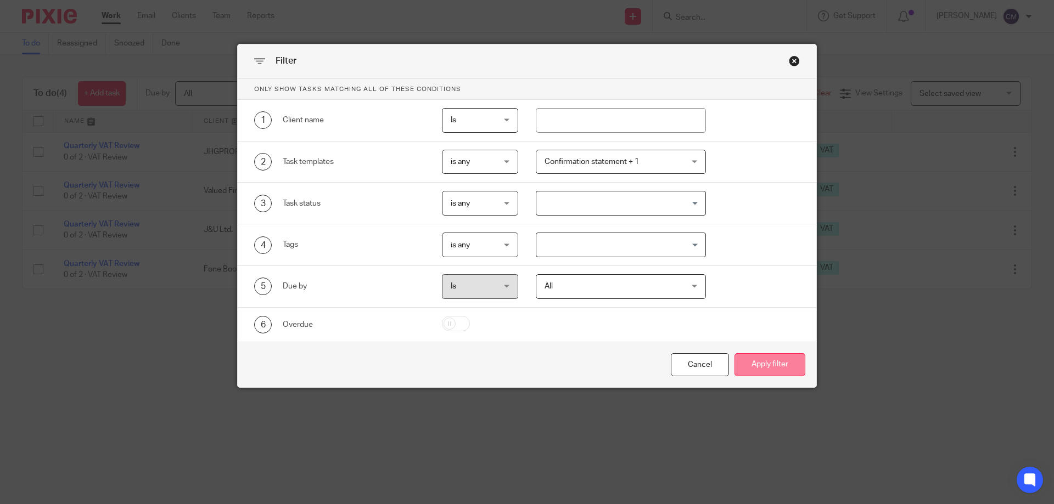
click at [787, 370] on button "Apply filter" at bounding box center [769, 365] width 71 height 24
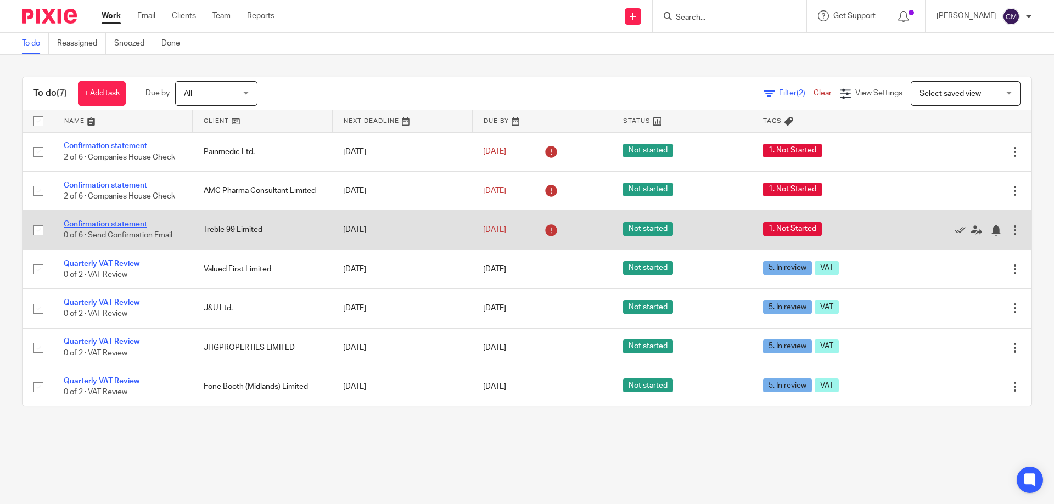
click at [111, 225] on link "Confirmation statement" at bounding box center [105, 225] width 83 height 8
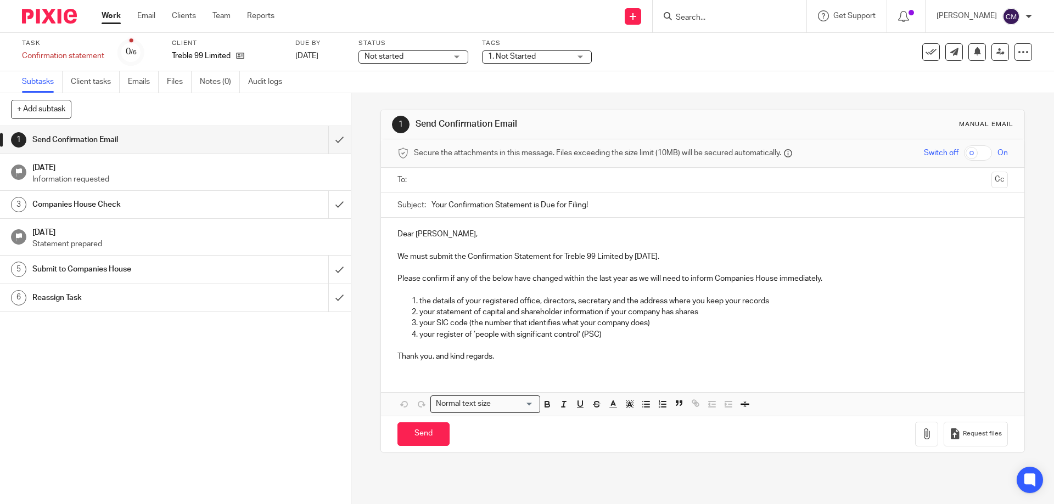
click at [481, 184] on input "text" at bounding box center [702, 180] width 568 height 13
click at [991, 179] on button "Cc" at bounding box center [999, 181] width 16 height 16
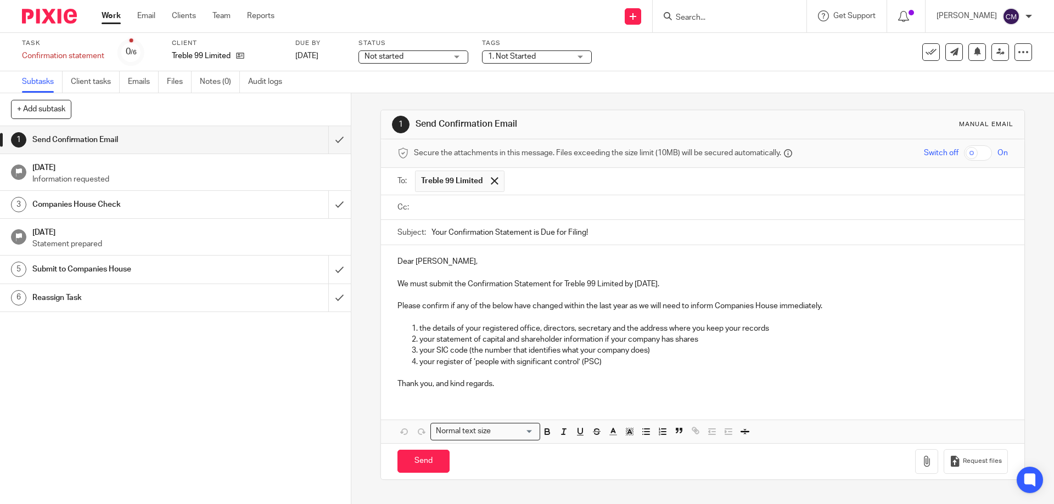
click at [522, 205] on input "text" at bounding box center [710, 207] width 585 height 13
type input "dea"
click at [521, 387] on p "Thank you, and kind regards." at bounding box center [702, 386] width 610 height 11
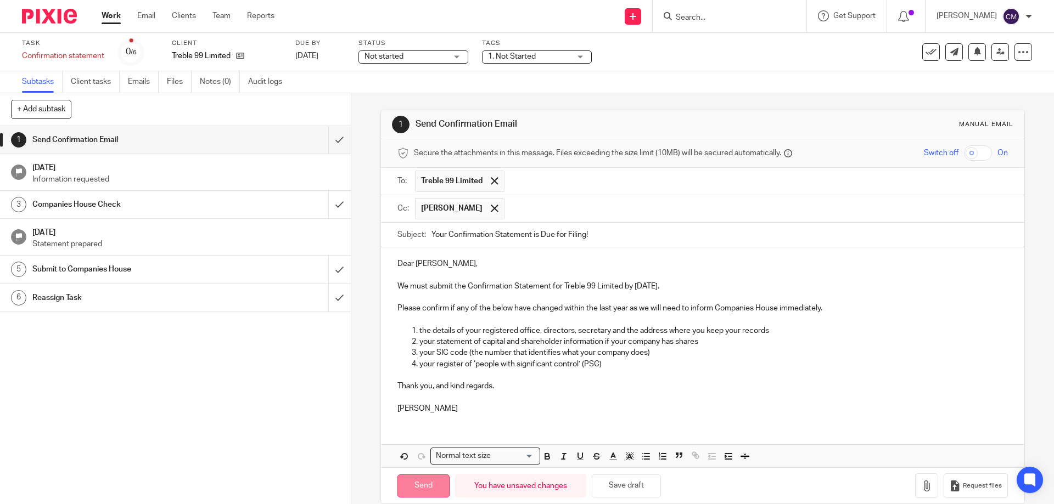
click at [429, 488] on input "Send" at bounding box center [423, 487] width 52 height 24
type input "Sent"
click at [58, 13] on img at bounding box center [49, 16] width 55 height 15
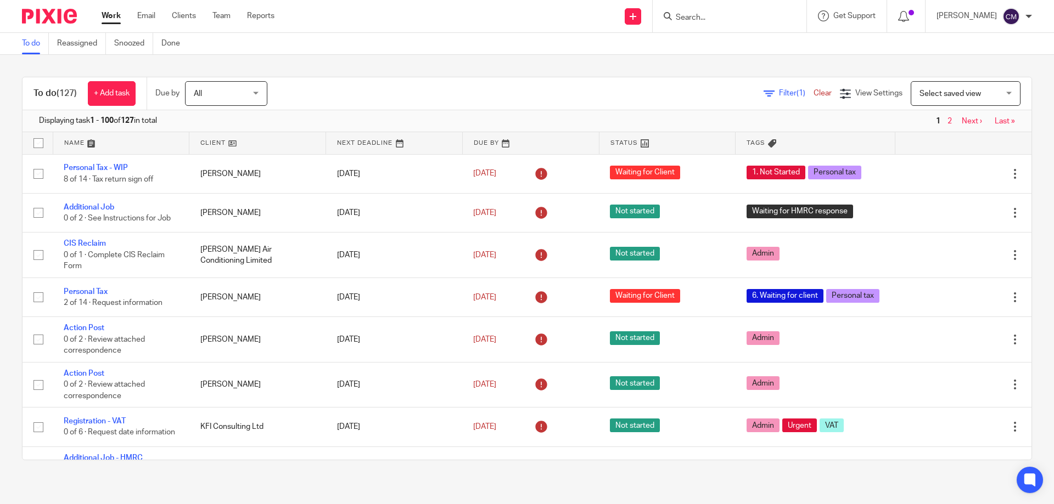
click at [779, 93] on span "Filter (1)" at bounding box center [796, 93] width 35 height 8
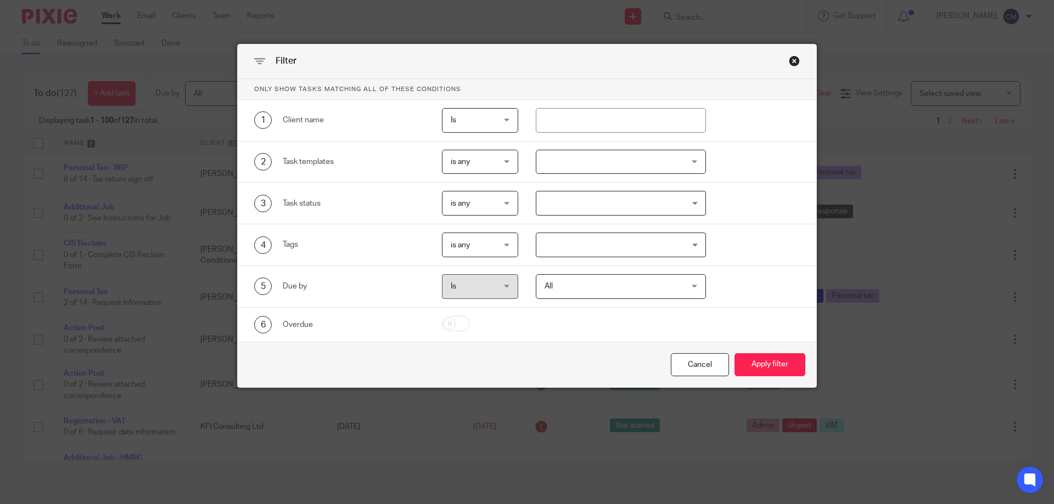
click at [684, 165] on div at bounding box center [621, 162] width 171 height 25
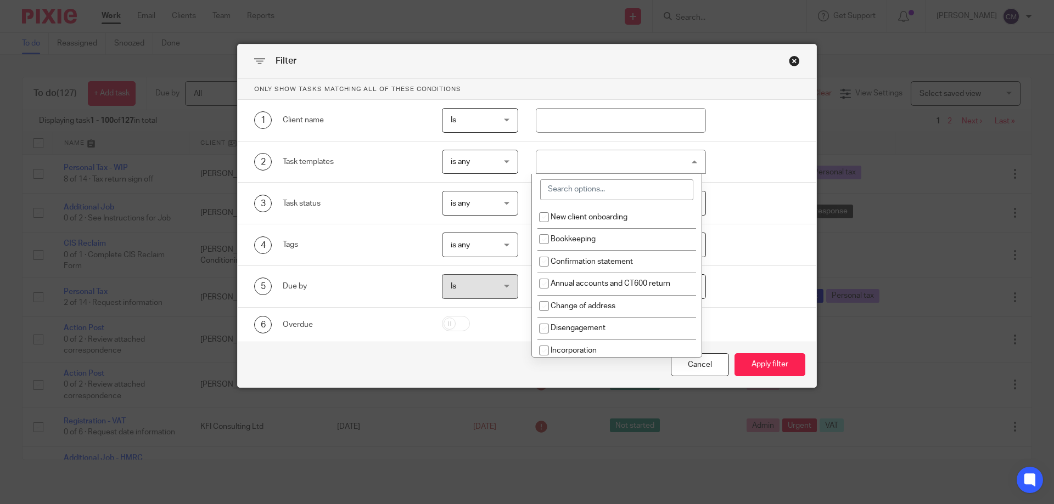
click at [693, 161] on div at bounding box center [621, 162] width 171 height 25
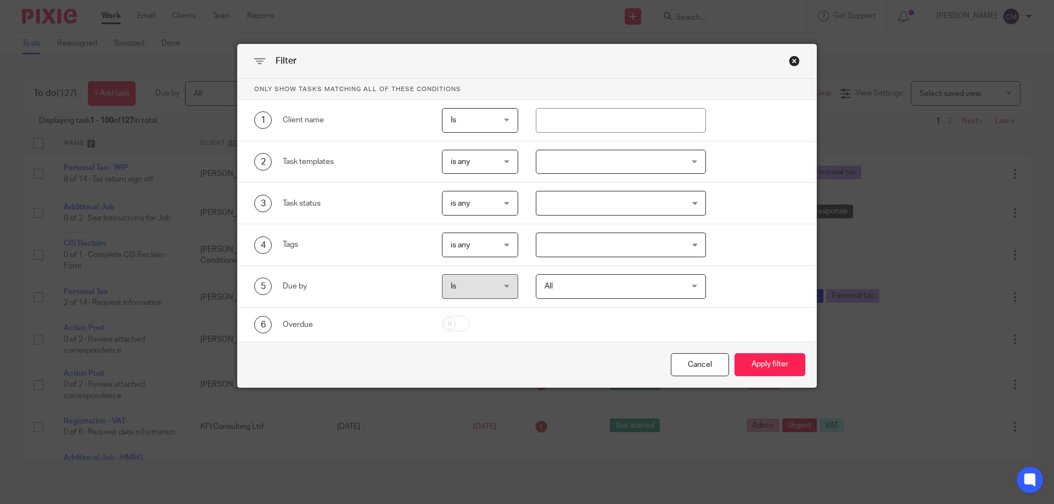
click at [693, 161] on div at bounding box center [621, 162] width 171 height 25
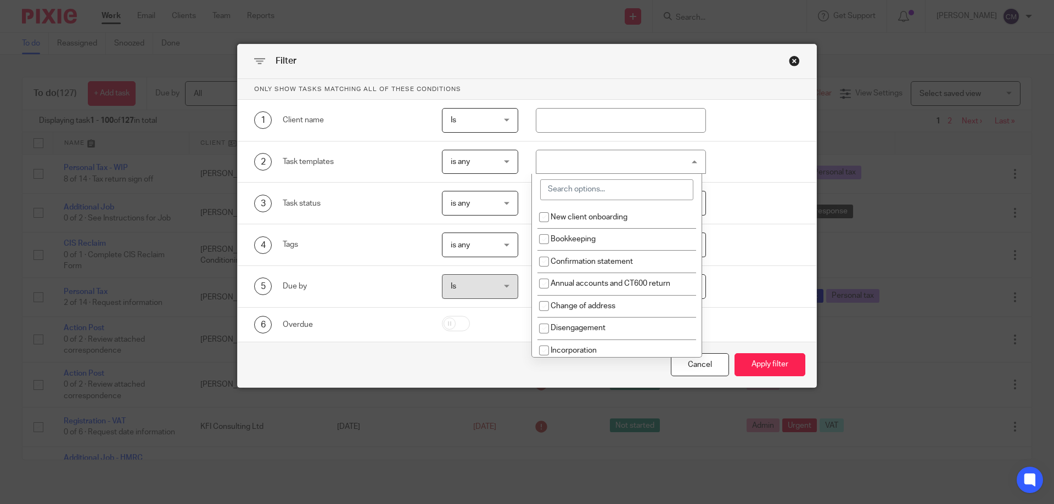
click at [693, 161] on div at bounding box center [621, 162] width 171 height 25
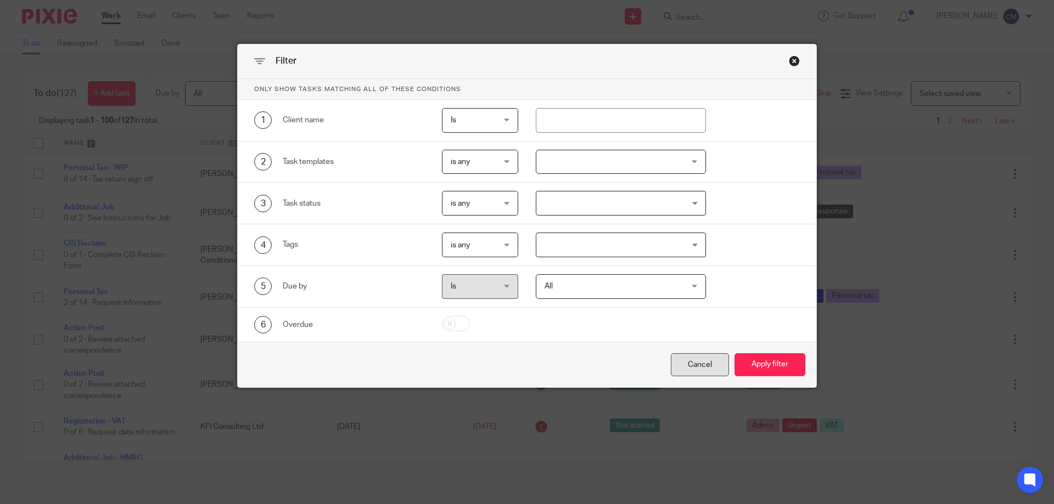
click at [706, 357] on div "Cancel" at bounding box center [700, 365] width 58 height 24
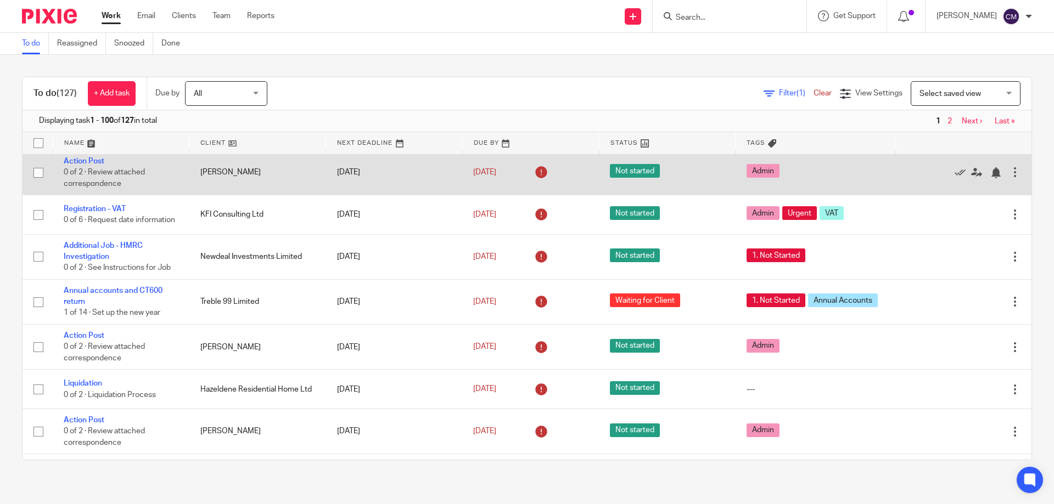
scroll to position [219, 0]
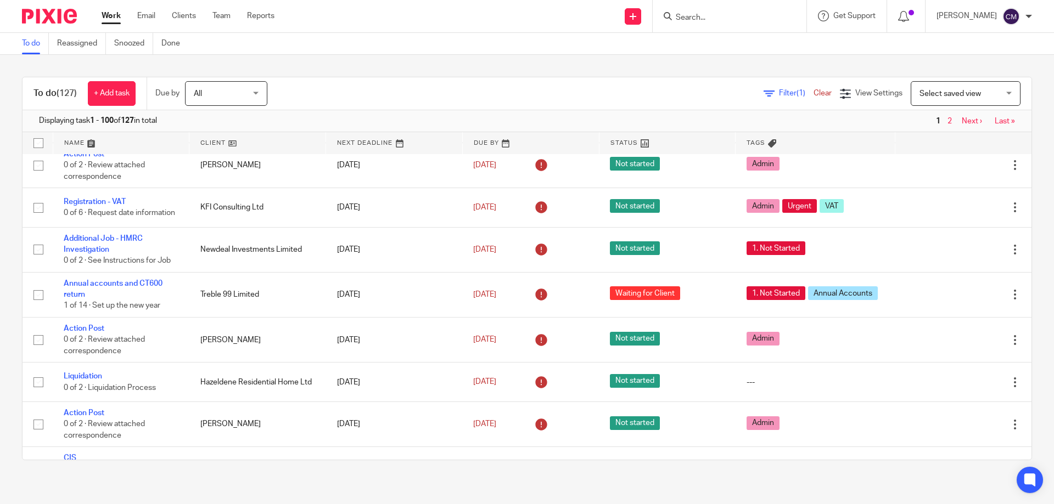
click at [723, 18] on input "Search" at bounding box center [723, 18] width 99 height 10
type input "meriden"
click button "submit" at bounding box center [0, 0] width 0 height 0
click at [724, 44] on link at bounding box center [764, 52] width 185 height 34
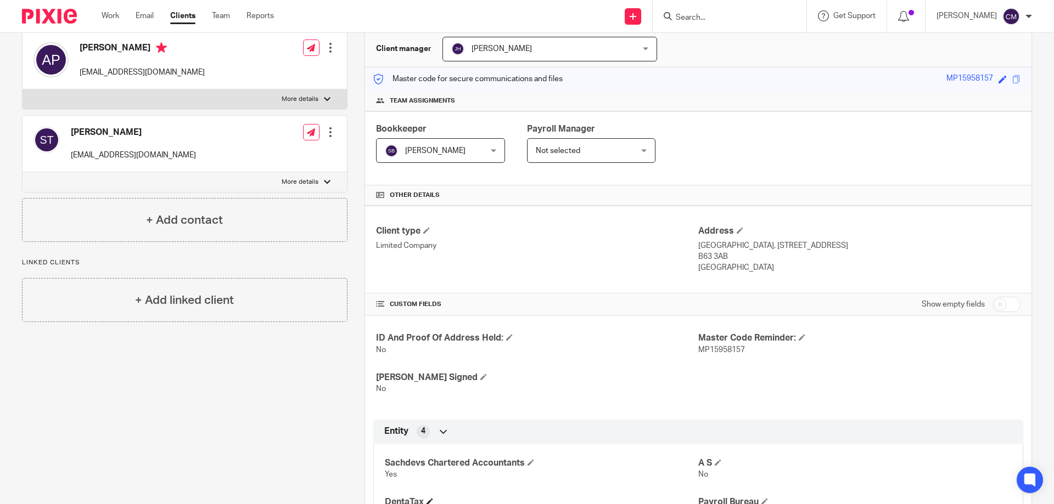
scroll to position [360, 0]
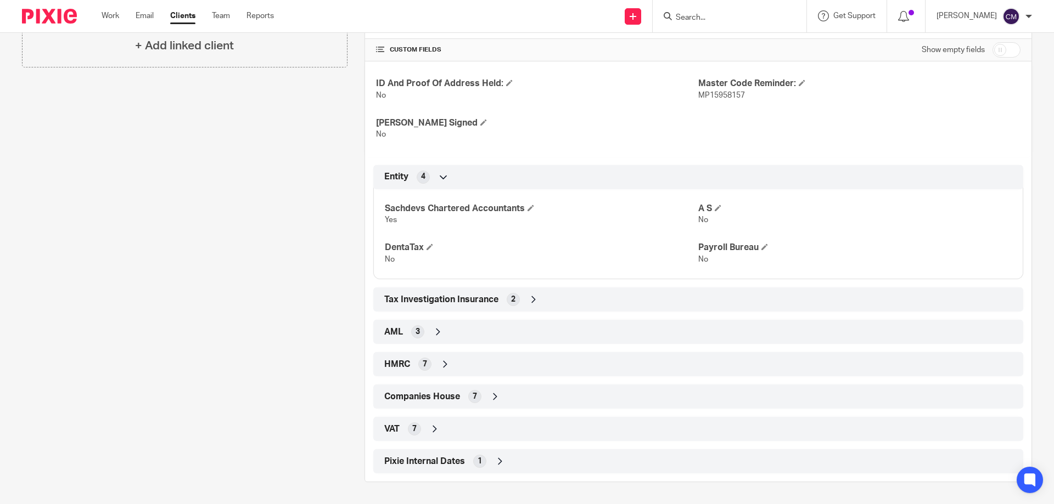
click at [409, 436] on div "VAT 7" at bounding box center [697, 429] width 633 height 19
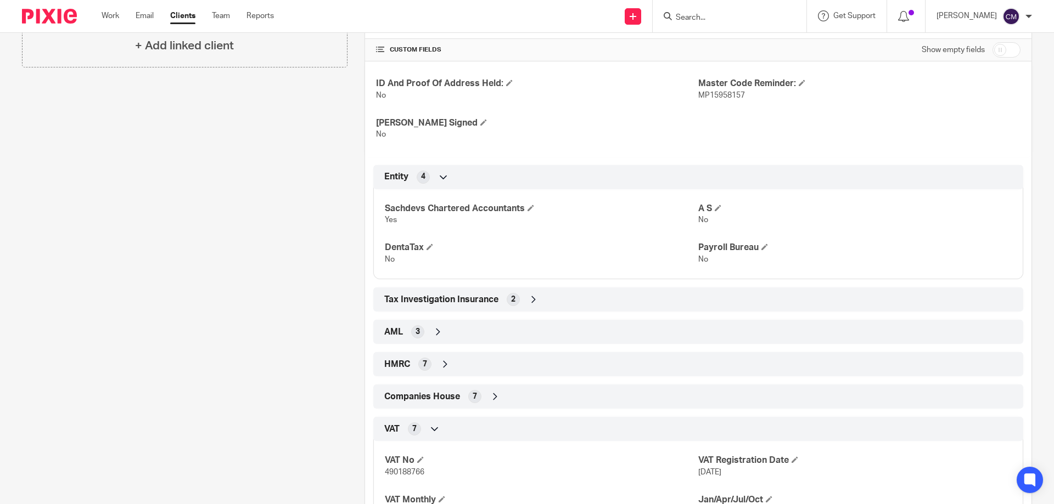
scroll to position [529, 0]
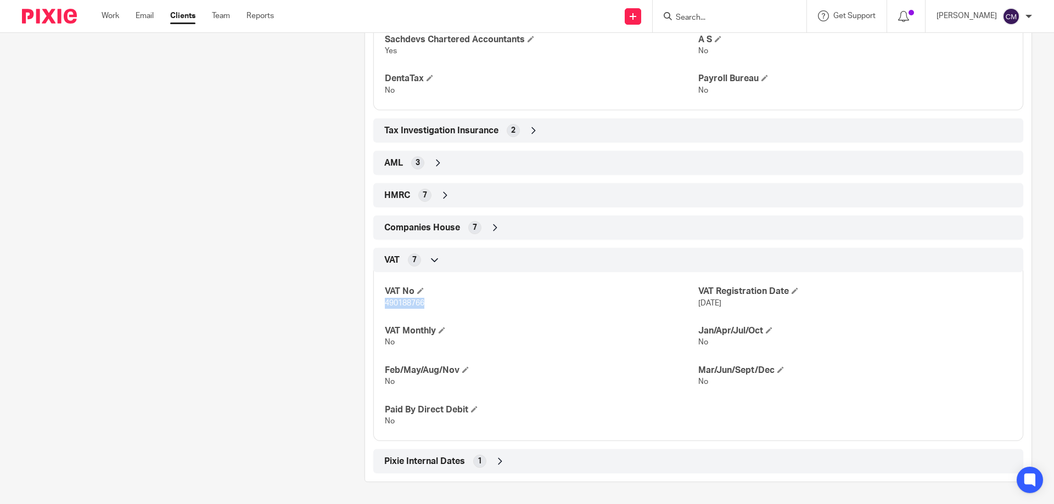
drag, startPoint x: 383, startPoint y: 303, endPoint x: 426, endPoint y: 303, distance: 42.8
click at [426, 303] on p "490188766" at bounding box center [541, 303] width 313 height 11
copy span "490188766"
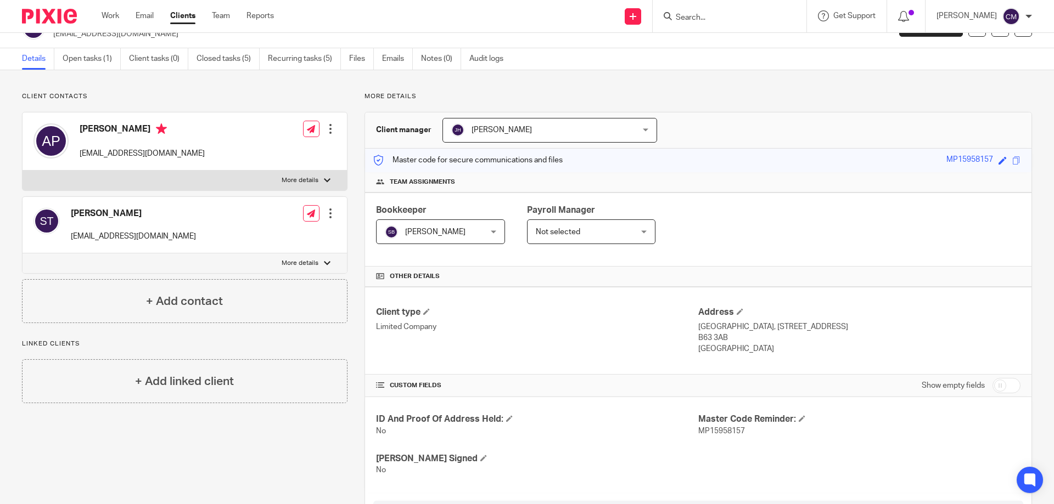
scroll to position [0, 0]
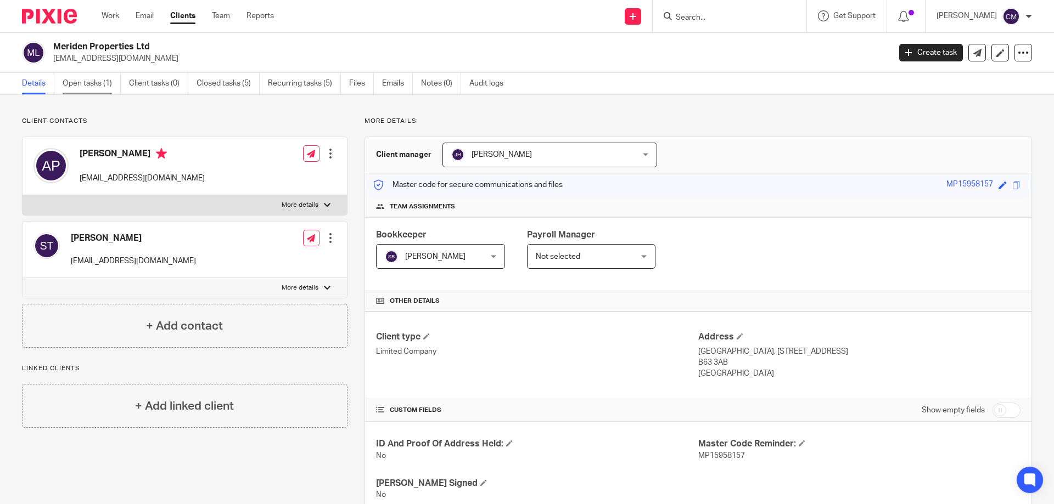
click at [75, 83] on link "Open tasks (1)" at bounding box center [92, 83] width 58 height 21
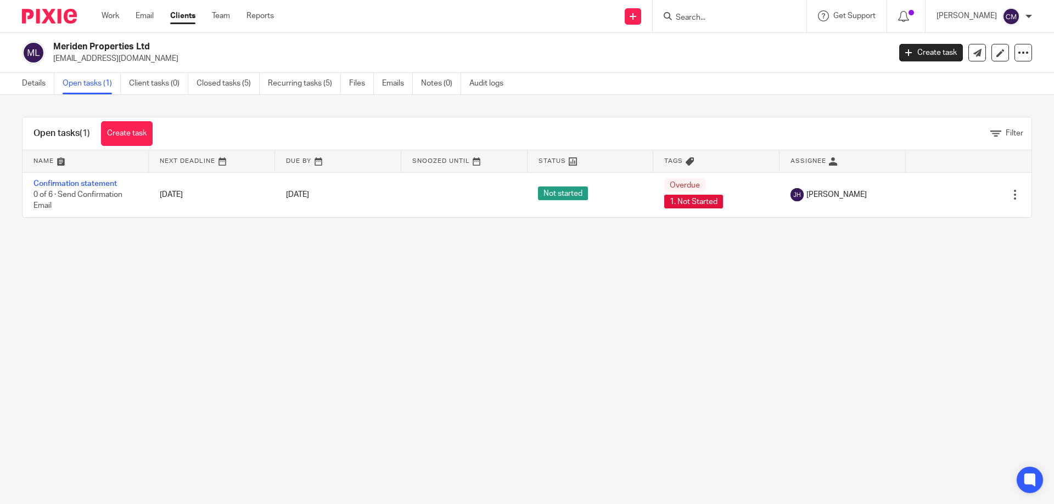
click at [55, 10] on img at bounding box center [49, 16] width 55 height 15
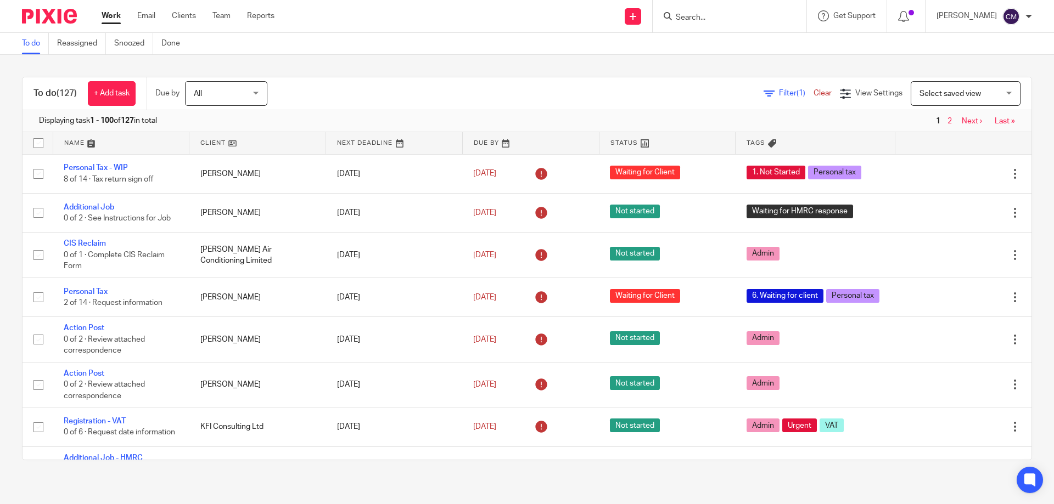
click at [714, 13] on input "Search" at bounding box center [723, 18] width 99 height 10
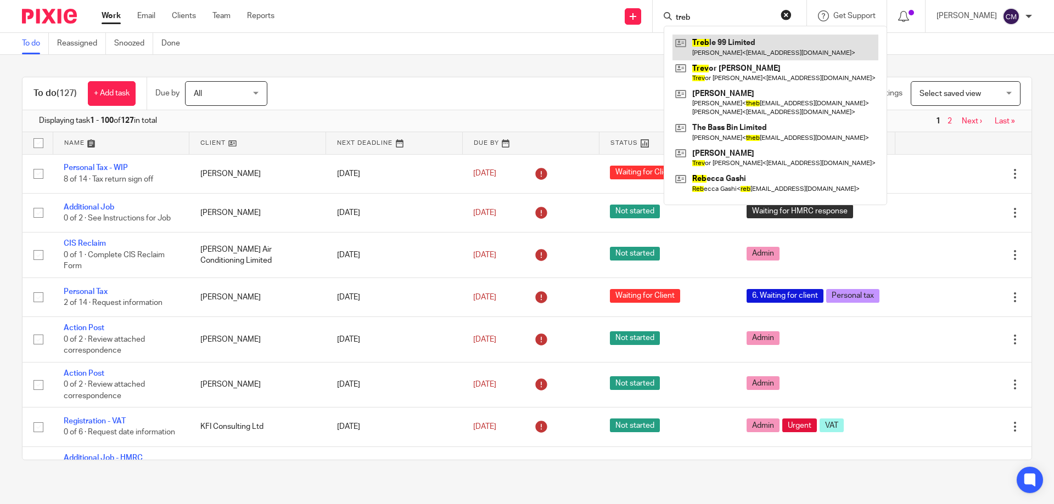
type input "treb"
click at [737, 46] on link at bounding box center [775, 47] width 206 height 25
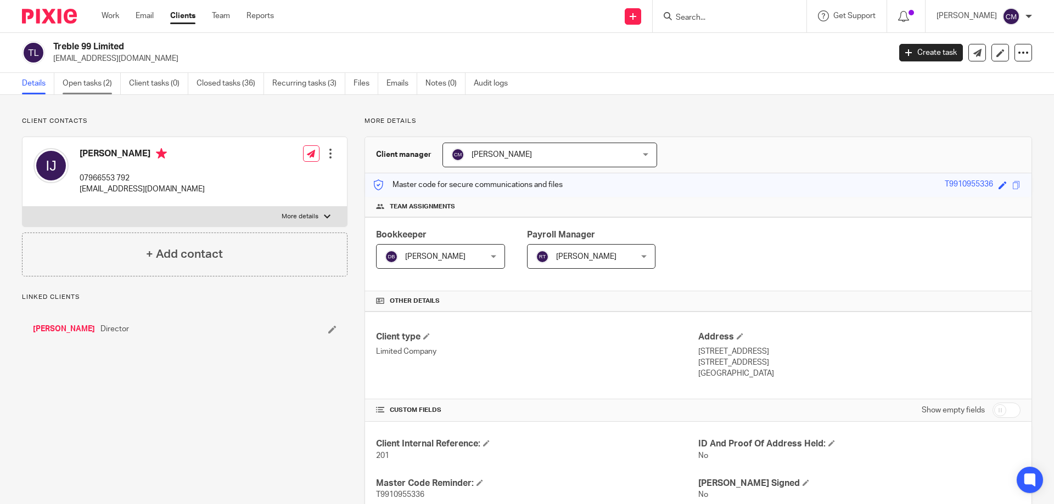
click at [64, 83] on link "Open tasks (2)" at bounding box center [92, 83] width 58 height 21
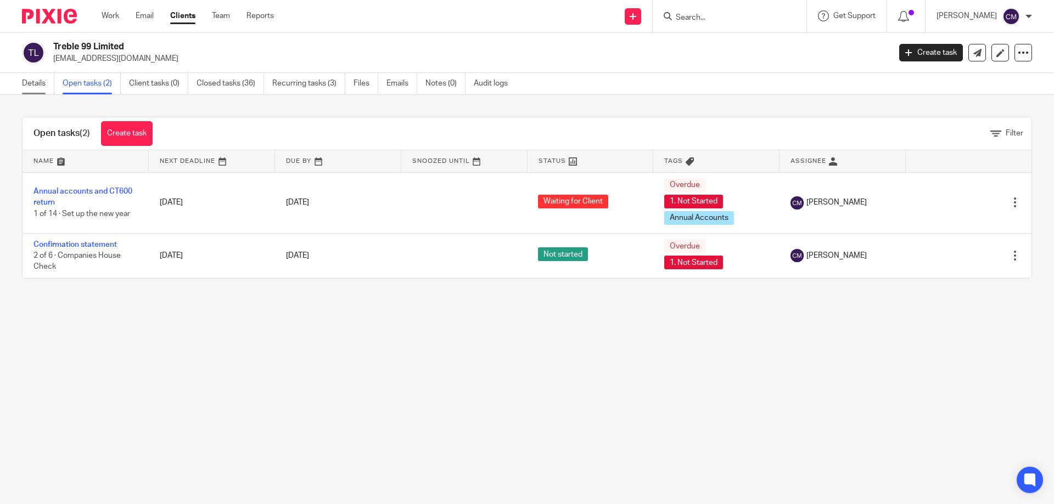
click at [33, 80] on link "Details" at bounding box center [38, 83] width 32 height 21
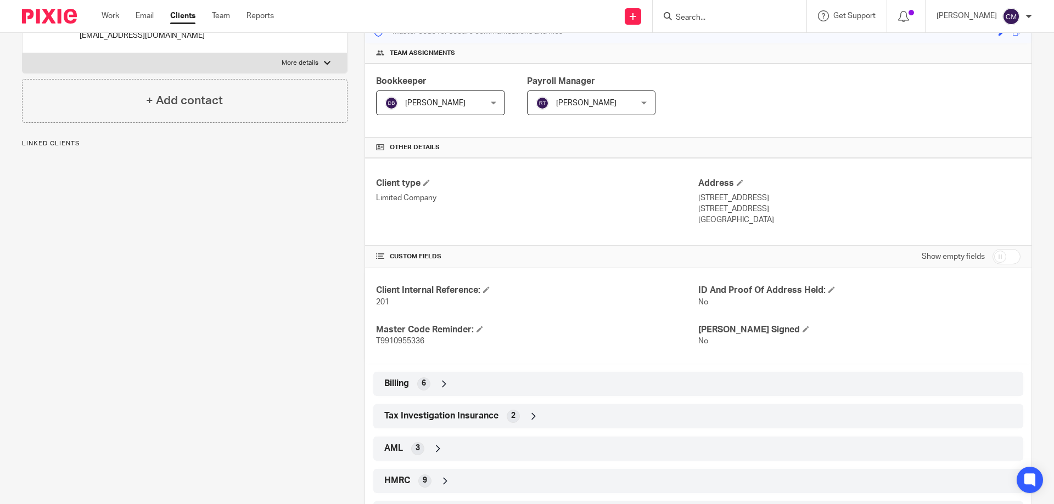
scroll to position [165, 0]
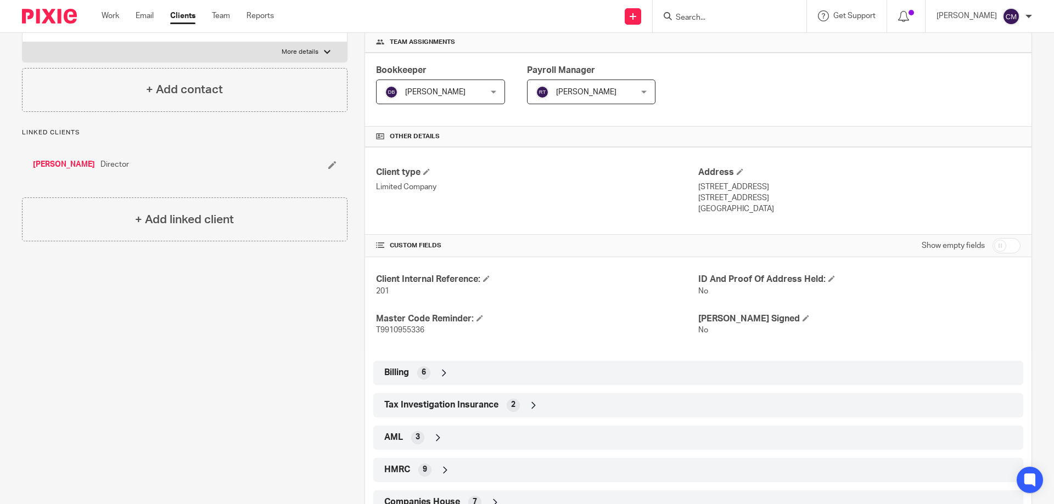
click at [706, 13] on input "Search" at bounding box center [723, 18] width 99 height 10
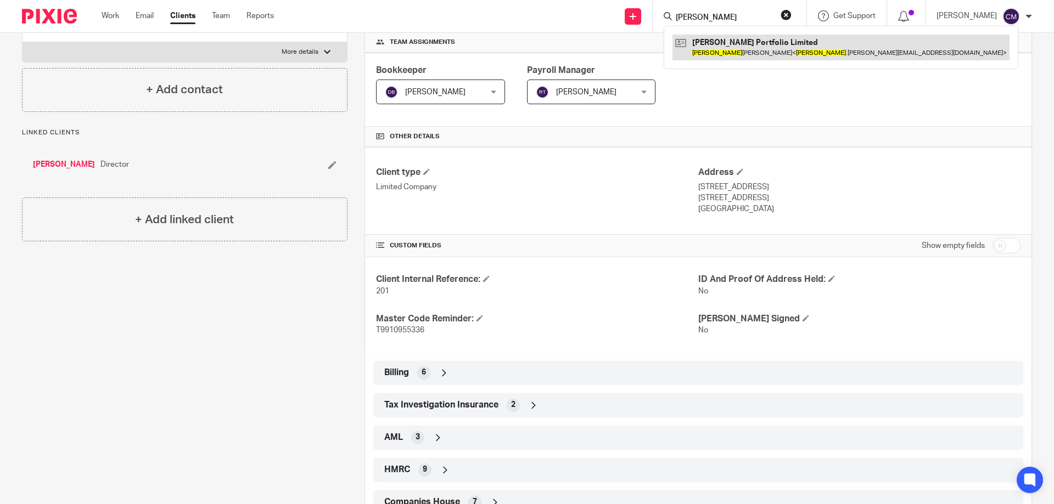
type input "mantej"
click at [723, 48] on link at bounding box center [840, 47] width 337 height 25
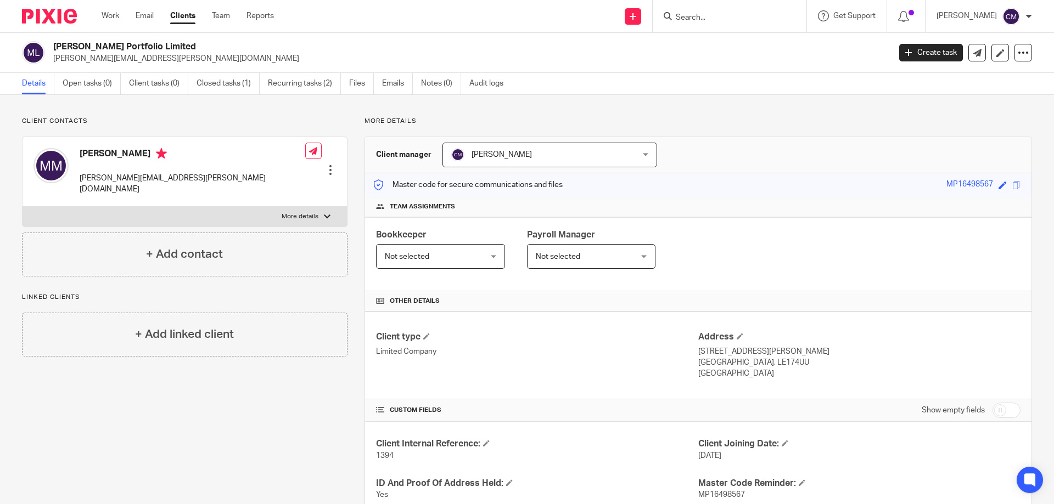
click at [316, 207] on label "More details" at bounding box center [184, 217] width 324 height 20
click at [22, 206] on input "More details" at bounding box center [22, 206] width 1 height 1
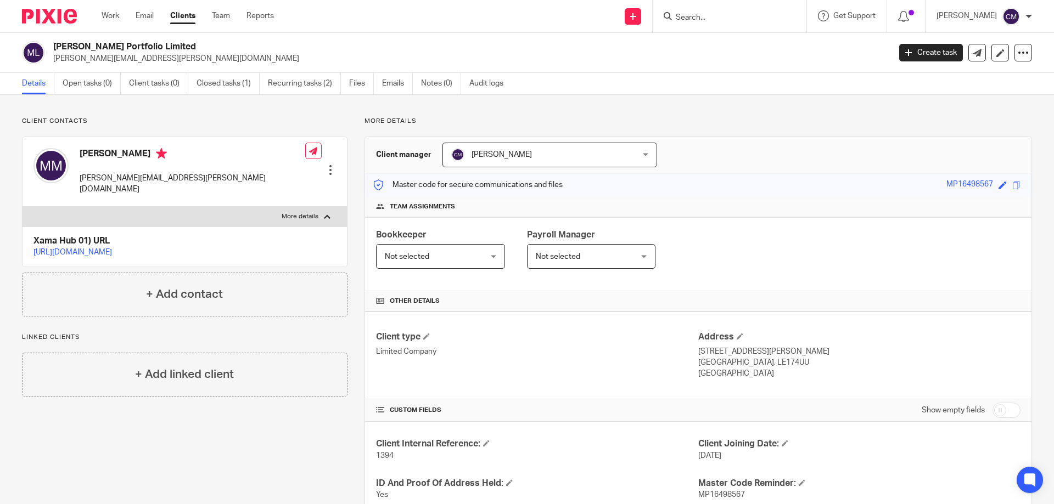
click at [326, 213] on div at bounding box center [327, 216] width 7 height 7
click at [22, 206] on input "More details" at bounding box center [22, 206] width 1 height 1
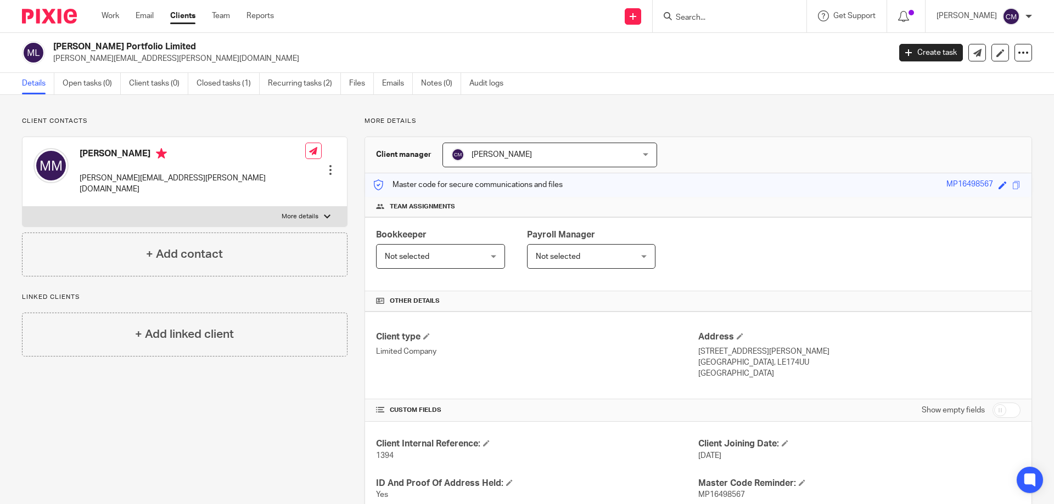
click at [326, 213] on div at bounding box center [327, 216] width 7 height 7
click at [22, 206] on input "More details" at bounding box center [22, 206] width 1 height 1
checkbox input "true"
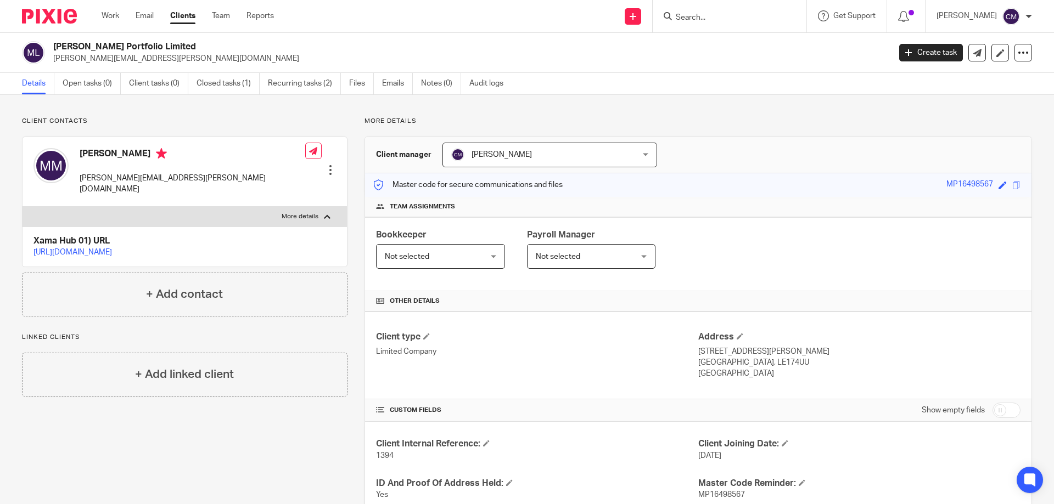
click at [725, 12] on form at bounding box center [732, 16] width 117 height 14
click at [720, 24] on div at bounding box center [729, 16] width 154 height 32
click at [721, 18] on input "Search" at bounding box center [723, 18] width 99 height 10
type input "treble"
click at [749, 49] on link at bounding box center [764, 47] width 185 height 25
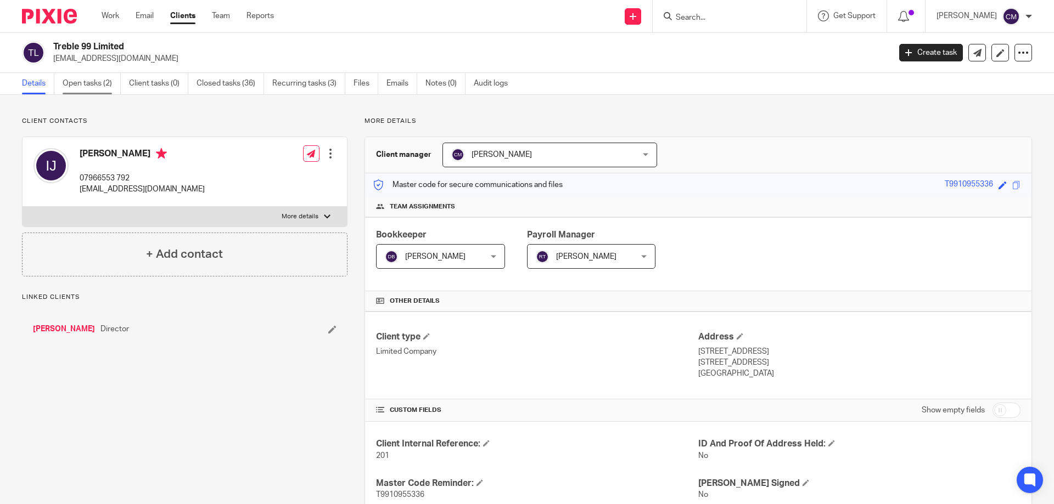
click at [99, 85] on link "Open tasks (2)" at bounding box center [92, 83] width 58 height 21
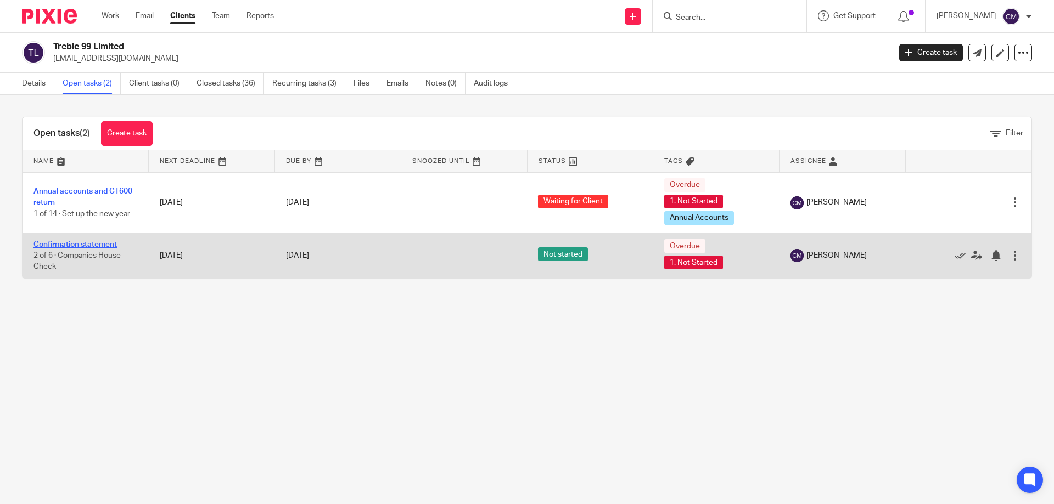
click at [89, 246] on link "Confirmation statement" at bounding box center [74, 245] width 83 height 8
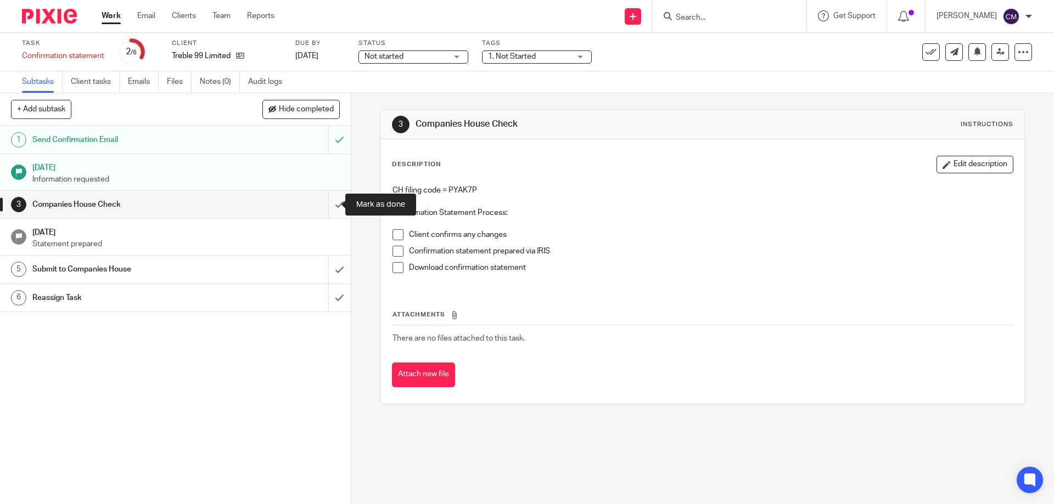
click at [334, 206] on input "submit" at bounding box center [175, 204] width 351 height 27
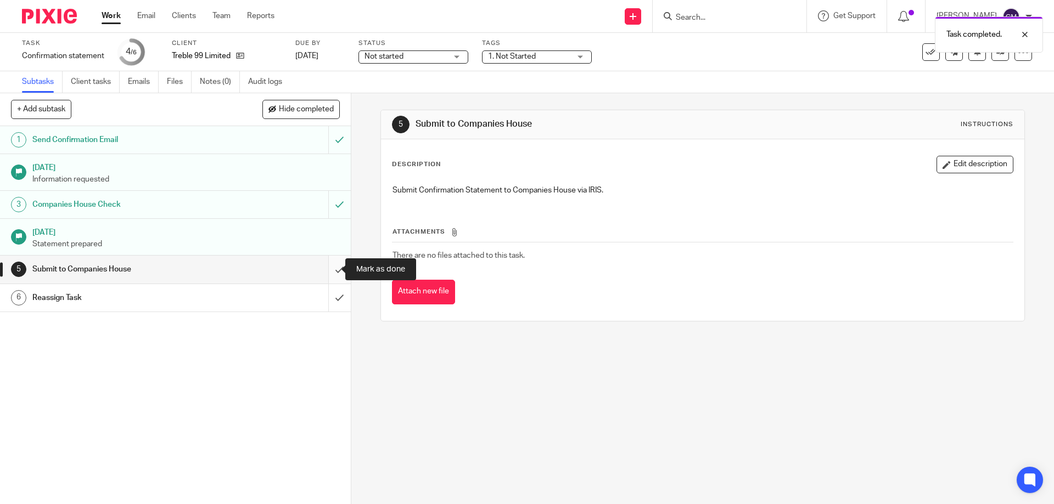
click at [334, 269] on input "submit" at bounding box center [175, 269] width 351 height 27
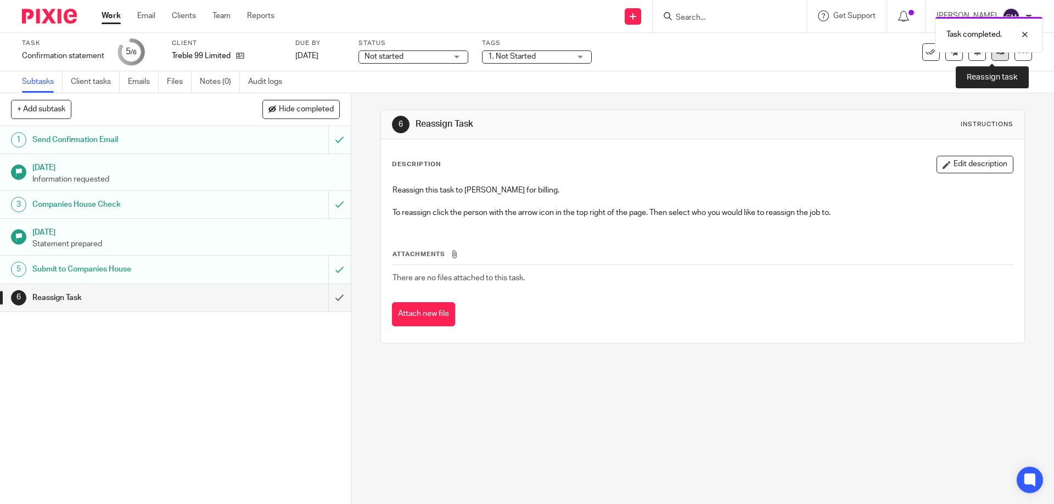
click at [996, 55] on icon at bounding box center [1000, 52] width 8 height 8
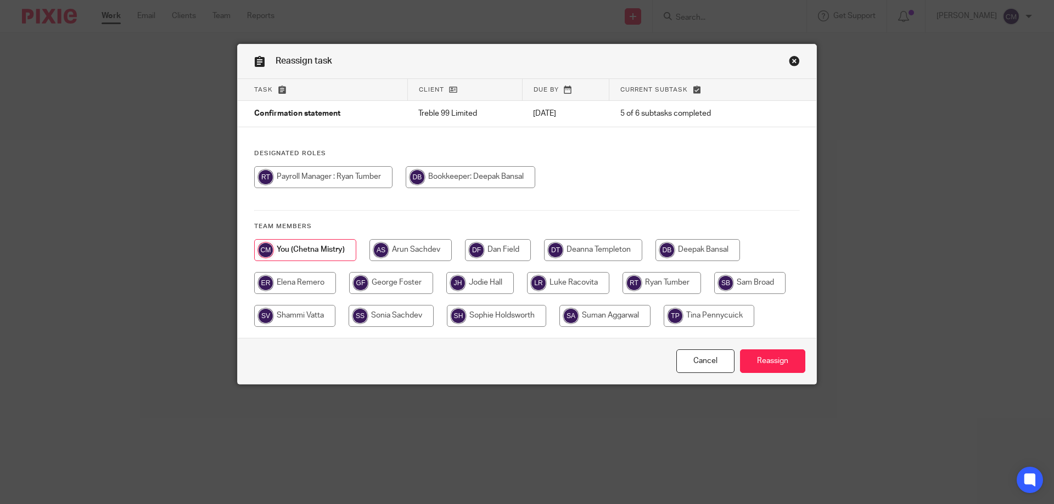
click at [617, 249] on input "radio" at bounding box center [593, 250] width 98 height 22
radio input "true"
click at [775, 359] on input "Reassign" at bounding box center [772, 362] width 65 height 24
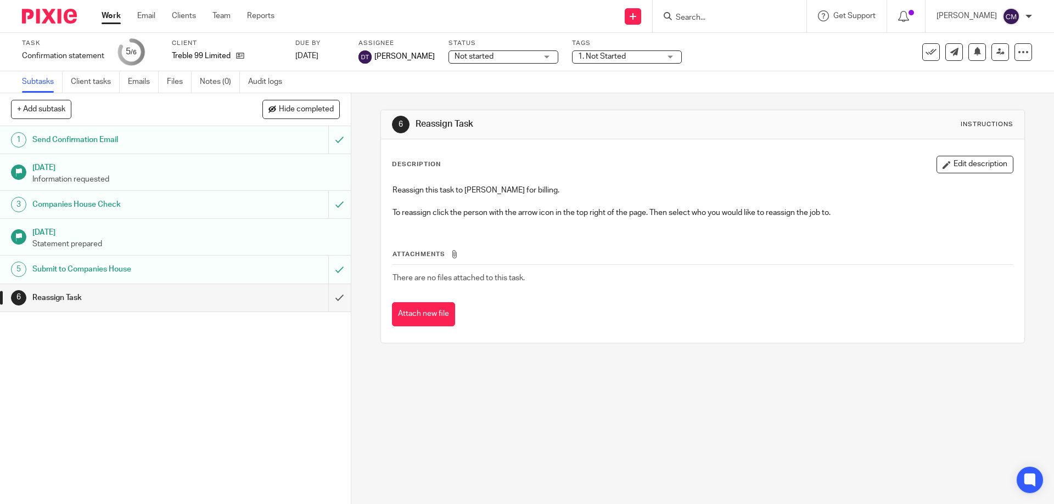
click at [44, 10] on img at bounding box center [49, 16] width 55 height 15
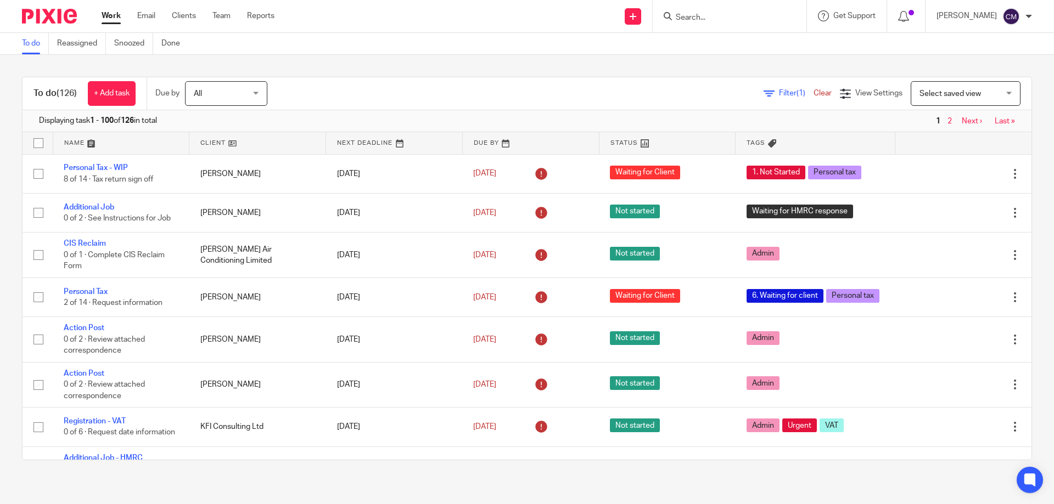
click at [714, 12] on form at bounding box center [732, 16] width 117 height 14
click at [731, 18] on input "Search" at bounding box center [723, 18] width 99 height 10
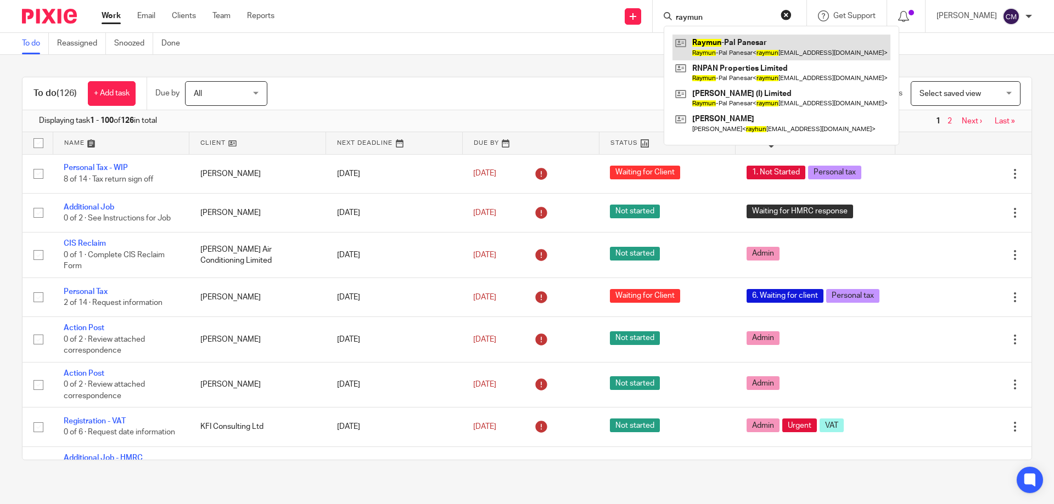
type input "raymun"
click at [752, 57] on link at bounding box center [781, 47] width 218 height 25
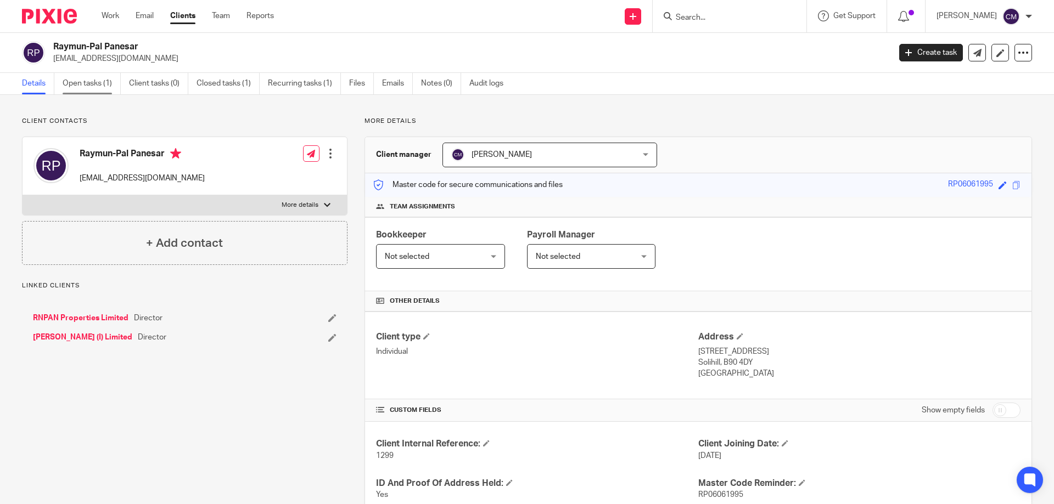
click at [103, 84] on link "Open tasks (1)" at bounding box center [92, 83] width 58 height 21
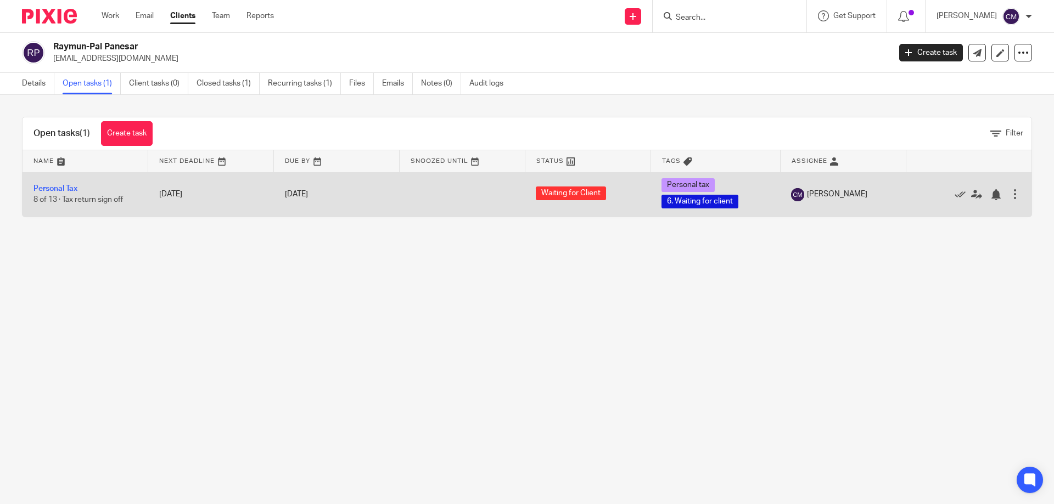
click at [62, 183] on td "Personal Tax 8 of 13 · Tax return sign off" at bounding box center [85, 194] width 126 height 44
click at [62, 188] on link "Personal Tax" at bounding box center [55, 189] width 44 height 8
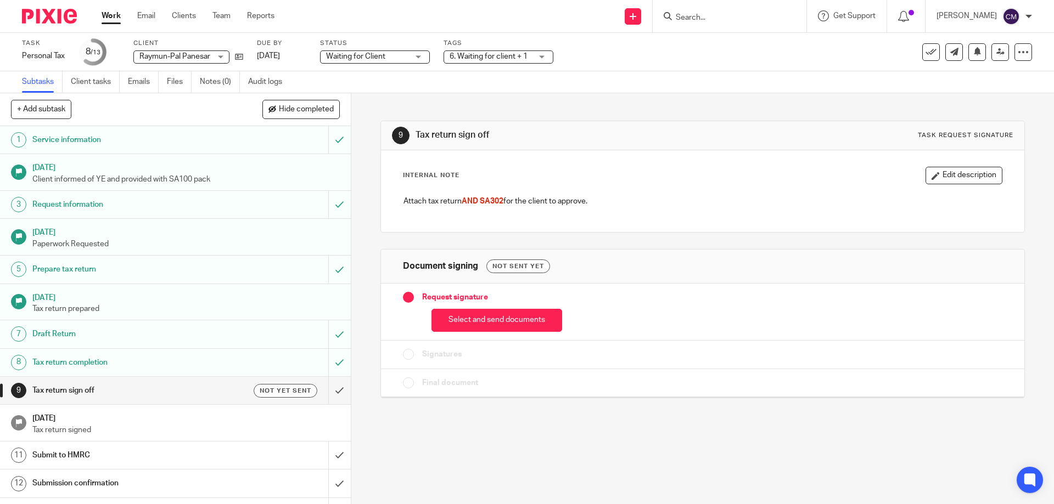
click at [30, 16] on img at bounding box center [49, 16] width 55 height 15
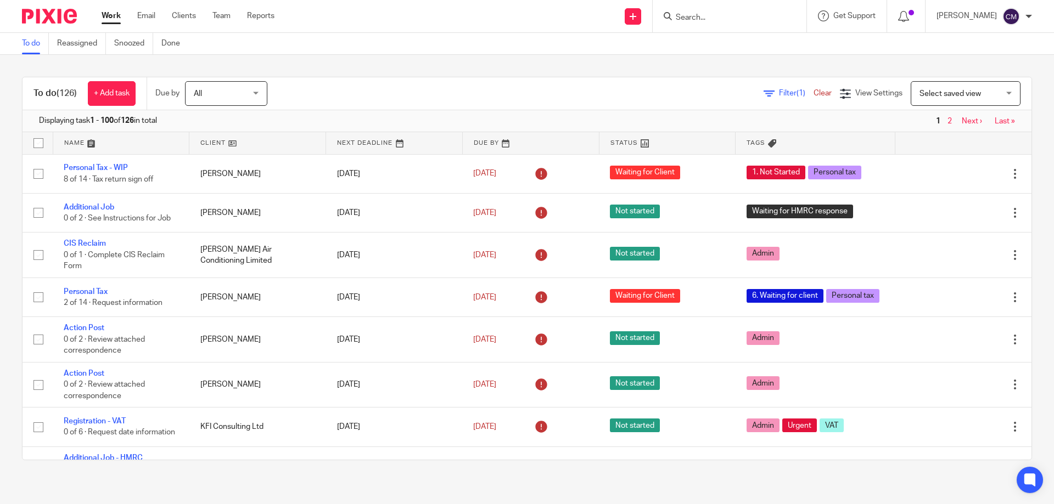
click at [779, 92] on span "Filter (1)" at bounding box center [796, 93] width 35 height 8
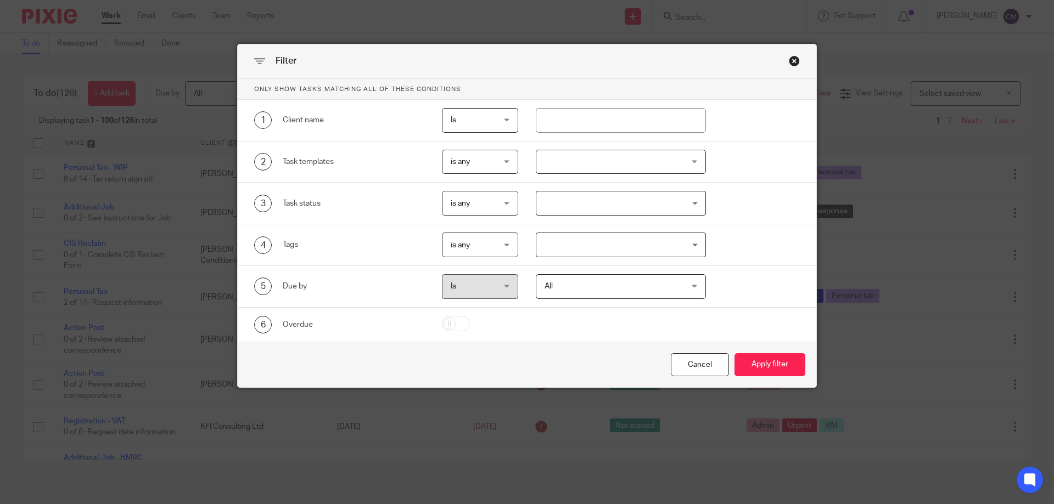
click at [624, 159] on div at bounding box center [621, 162] width 171 height 25
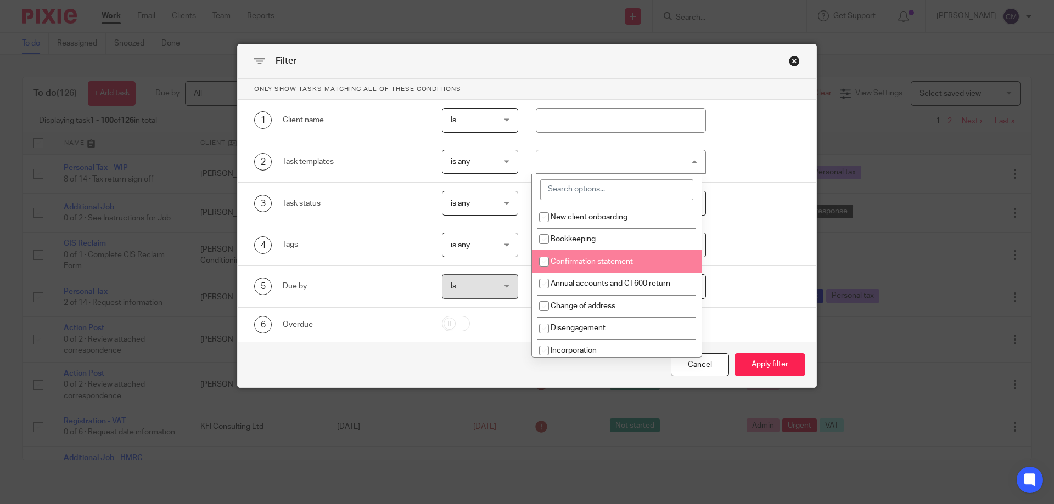
click at [591, 252] on li "Confirmation statement" at bounding box center [617, 261] width 170 height 22
checkbox input "true"
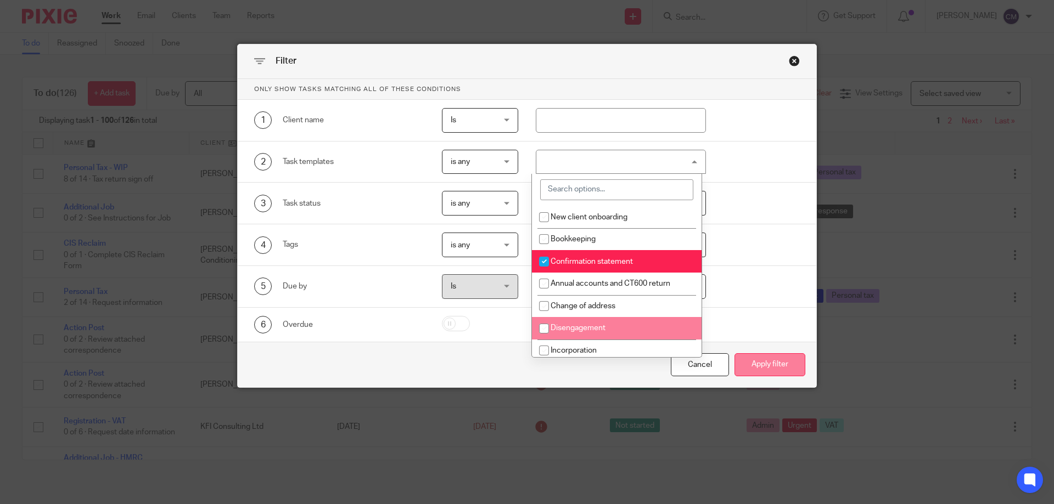
click at [767, 355] on button "Apply filter" at bounding box center [769, 365] width 71 height 24
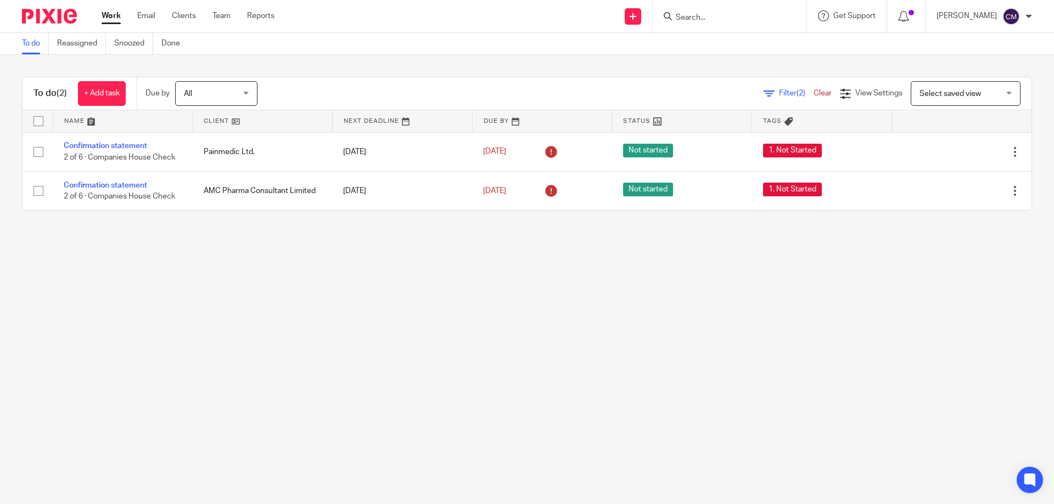
click at [40, 14] on img at bounding box center [49, 16] width 55 height 15
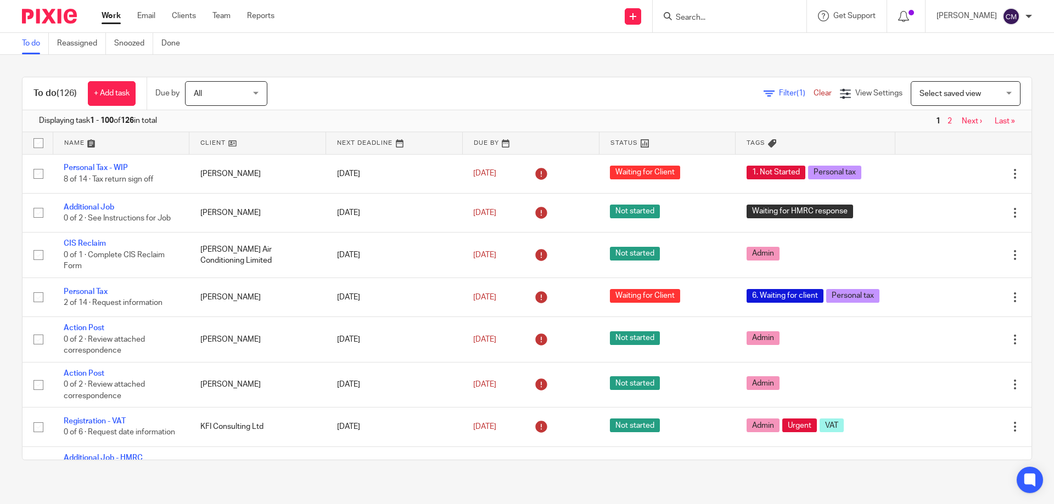
click at [779, 93] on span "Filter (1)" at bounding box center [796, 93] width 35 height 8
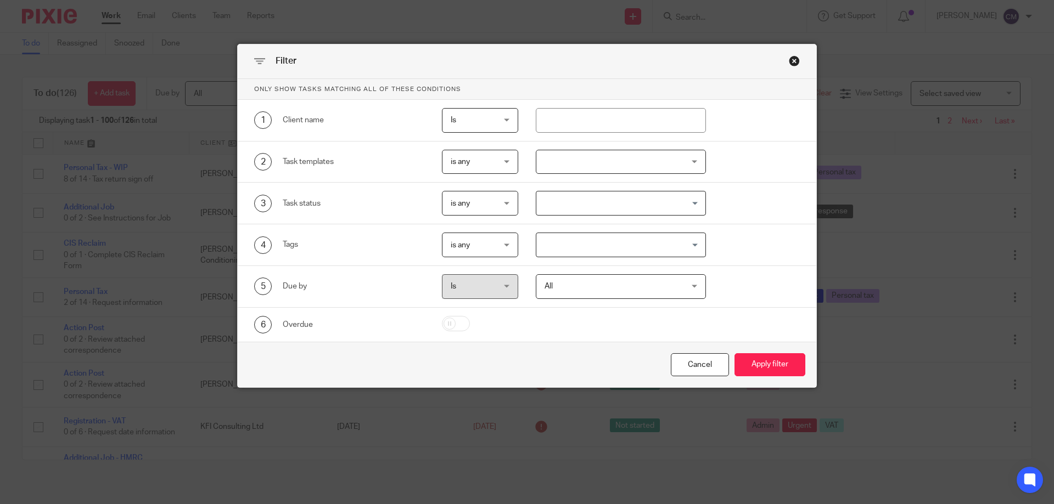
click at [615, 155] on div at bounding box center [621, 162] width 171 height 25
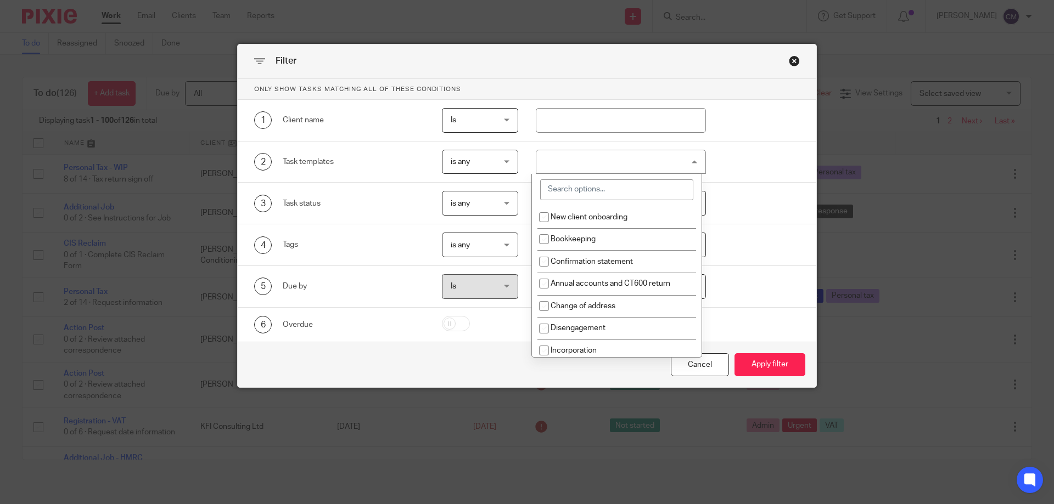
click at [596, 188] on input "search" at bounding box center [616, 189] width 153 height 21
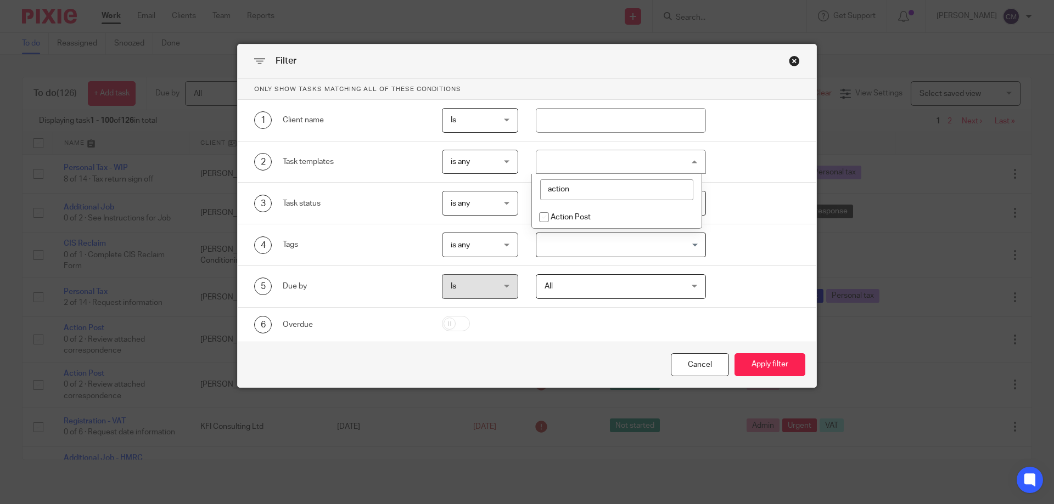
type input "action"
click at [588, 212] on li "Action Post" at bounding box center [617, 217] width 170 height 22
checkbox input "true"
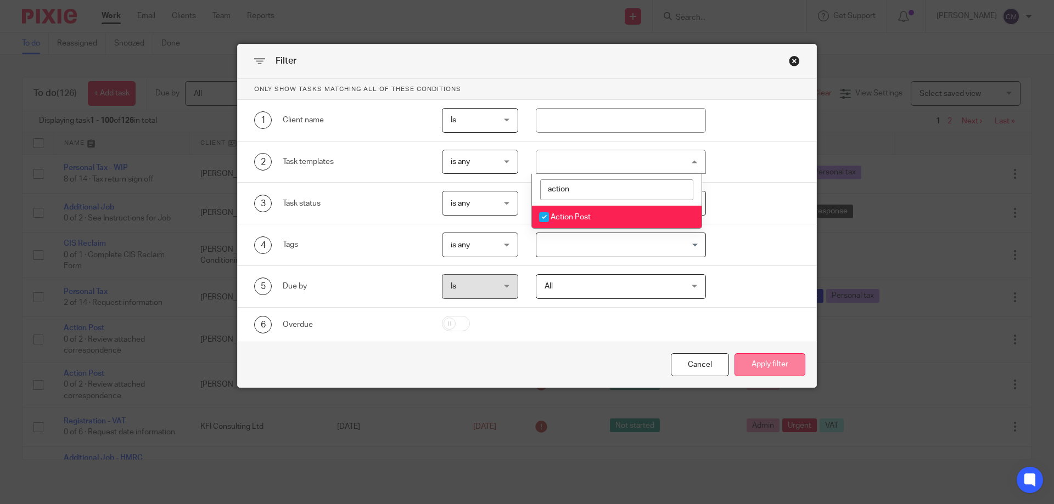
click at [774, 363] on button "Apply filter" at bounding box center [769, 365] width 71 height 24
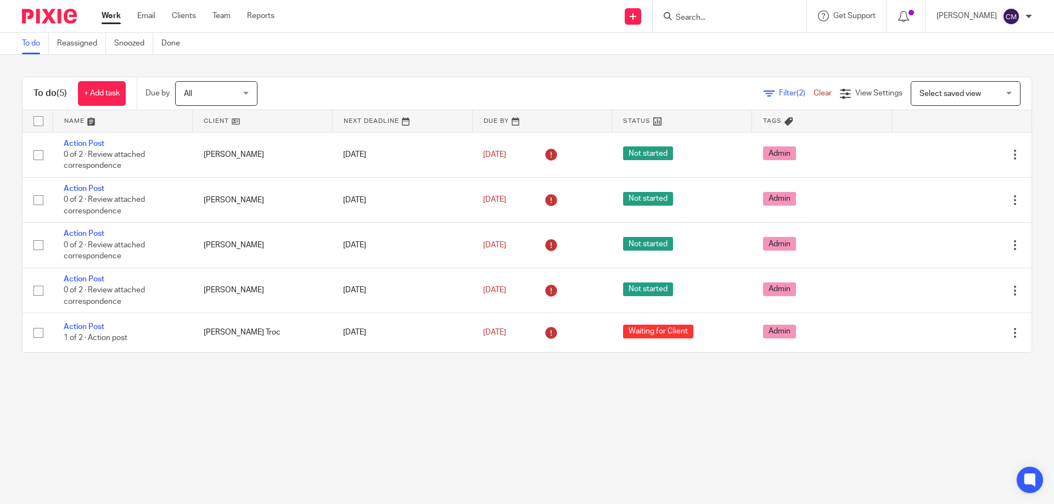
click at [65, 11] on img at bounding box center [49, 16] width 55 height 15
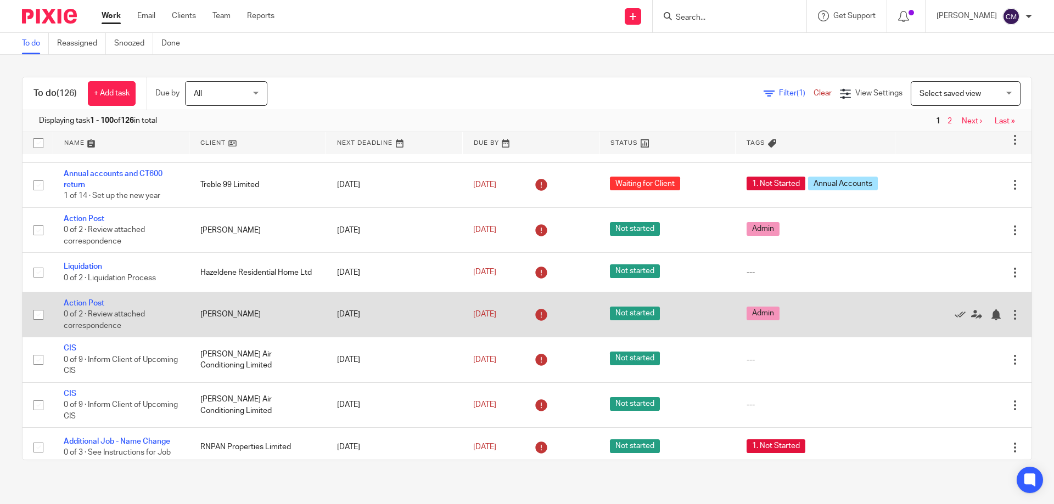
scroll to position [494, 0]
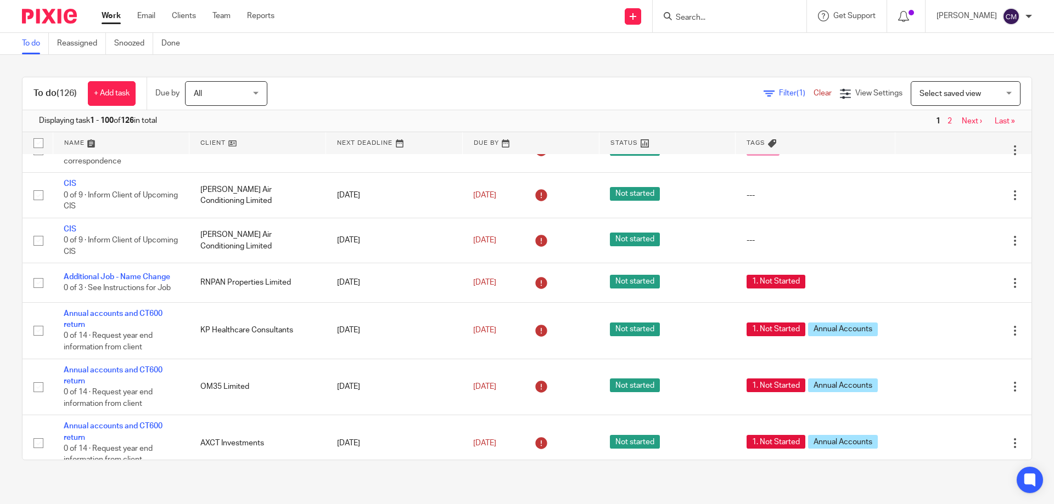
click at [714, 19] on input "Search" at bounding box center [723, 18] width 99 height 10
click at [745, 18] on input "Search" at bounding box center [723, 18] width 99 height 10
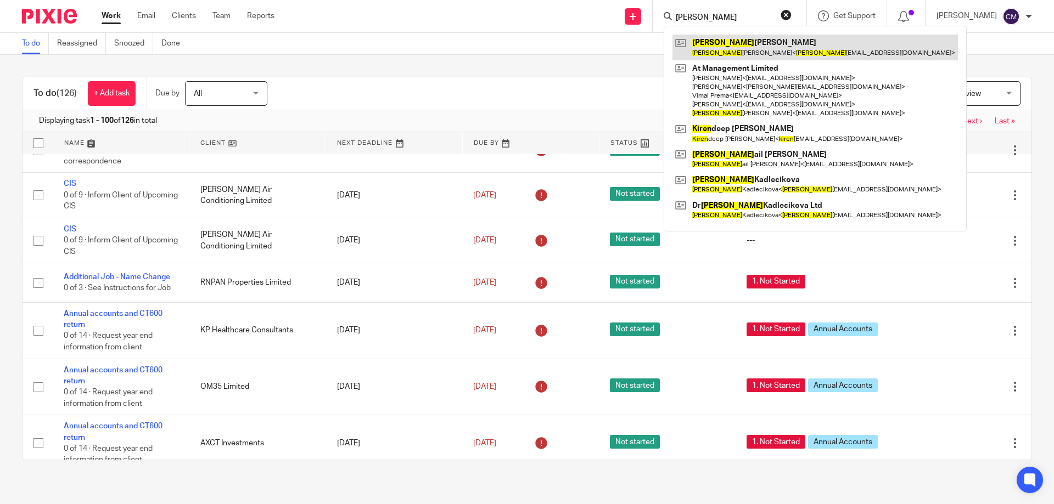
type input "karen"
click at [740, 43] on link at bounding box center [814, 47] width 285 height 25
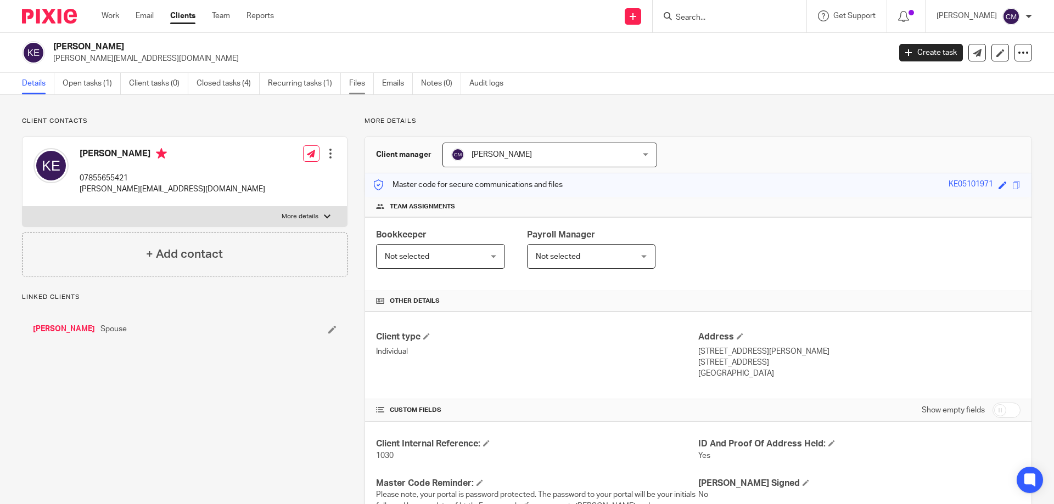
click at [357, 87] on link "Files" at bounding box center [361, 83] width 25 height 21
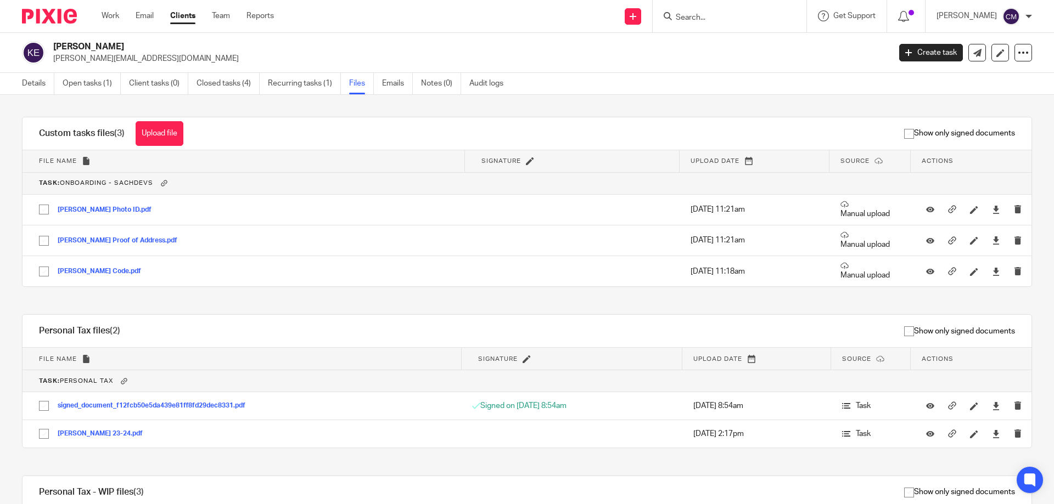
click at [737, 14] on input "Search" at bounding box center [723, 18] width 99 height 10
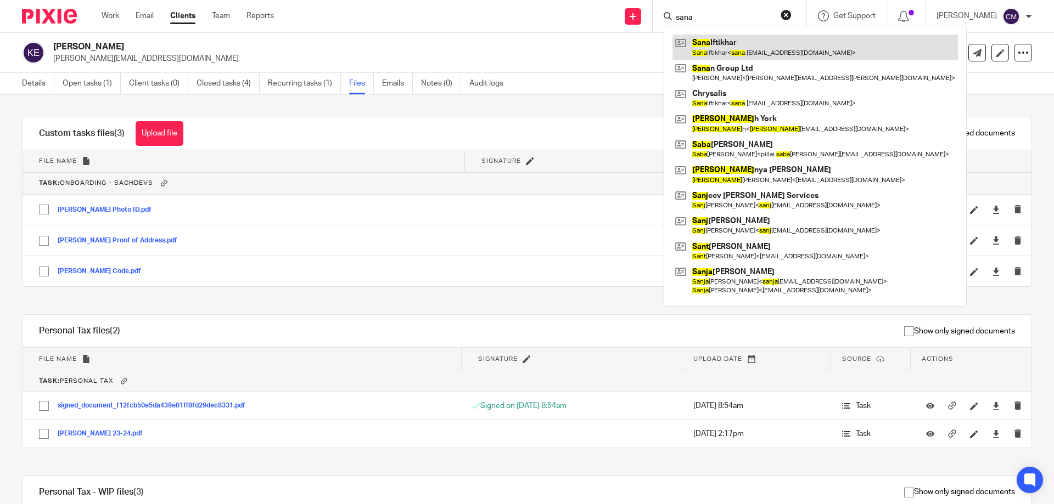
type input "sana"
click at [746, 37] on link at bounding box center [814, 47] width 285 height 25
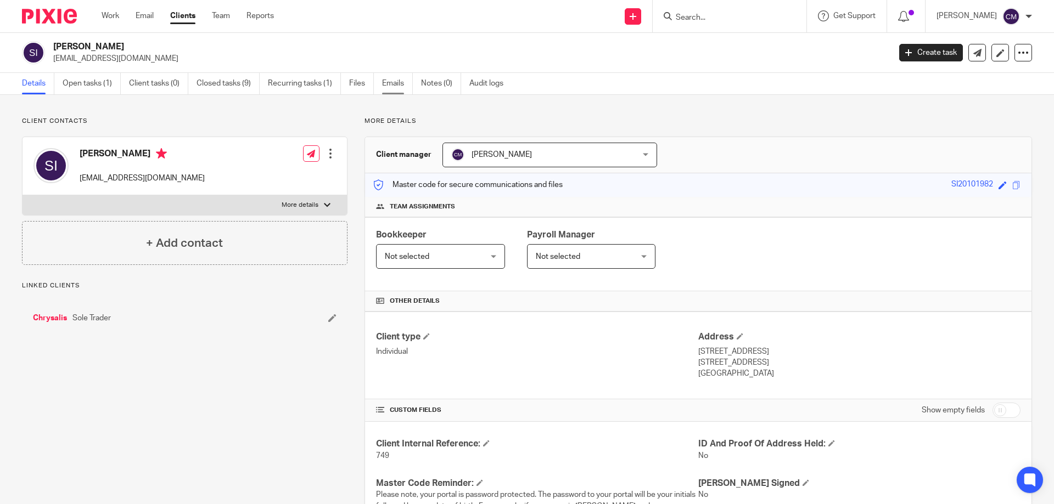
click at [405, 83] on link "Emails" at bounding box center [397, 83] width 31 height 21
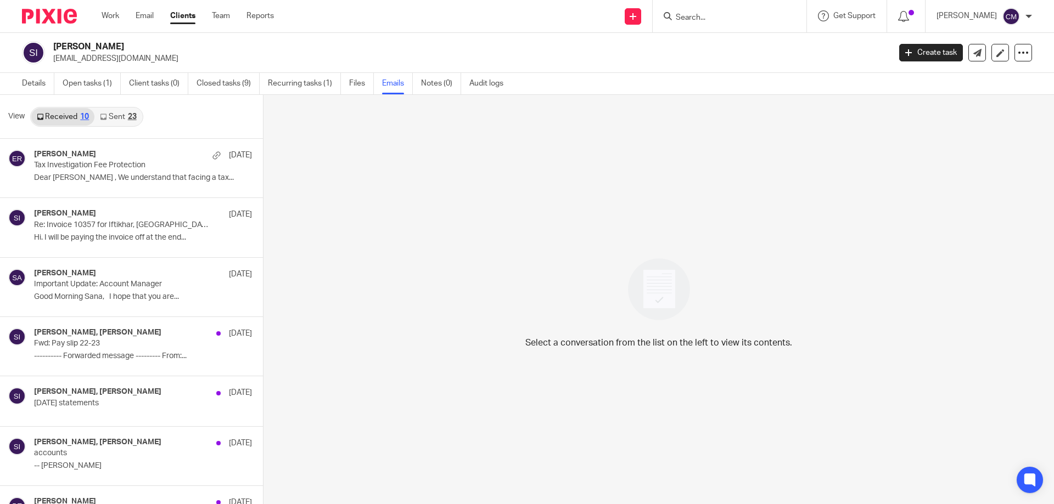
click at [133, 123] on link "Sent 23" at bounding box center [117, 117] width 47 height 18
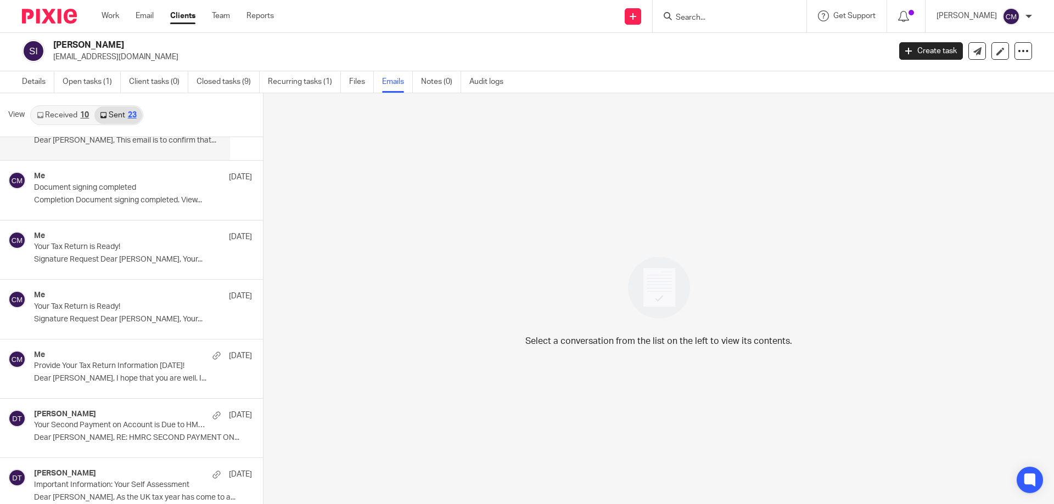
scroll to position [219, 0]
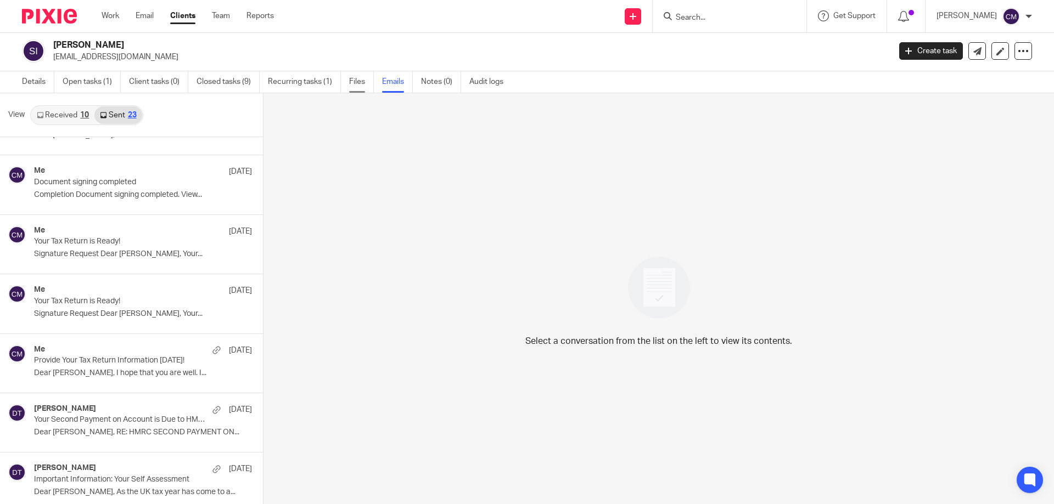
click at [359, 81] on link "Files" at bounding box center [361, 81] width 25 height 21
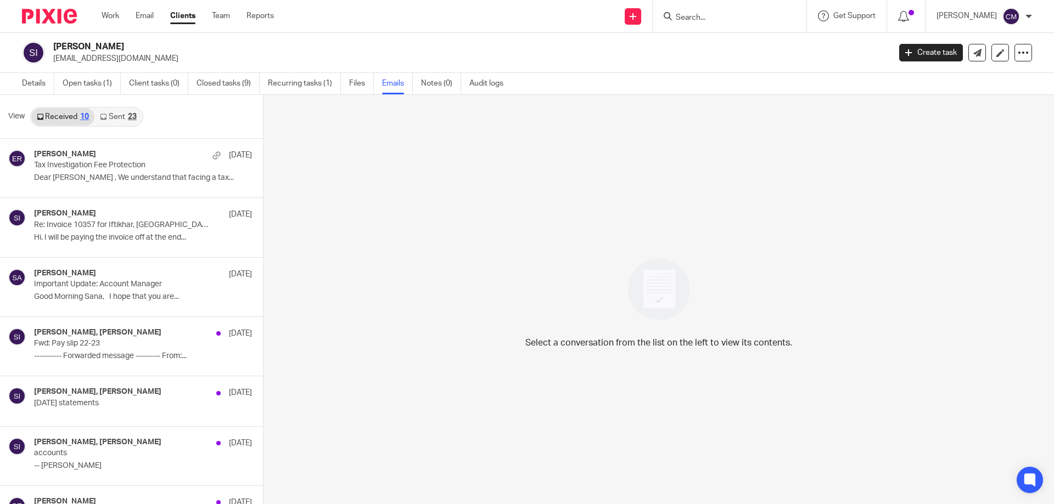
click at [45, 10] on img at bounding box center [49, 16] width 55 height 15
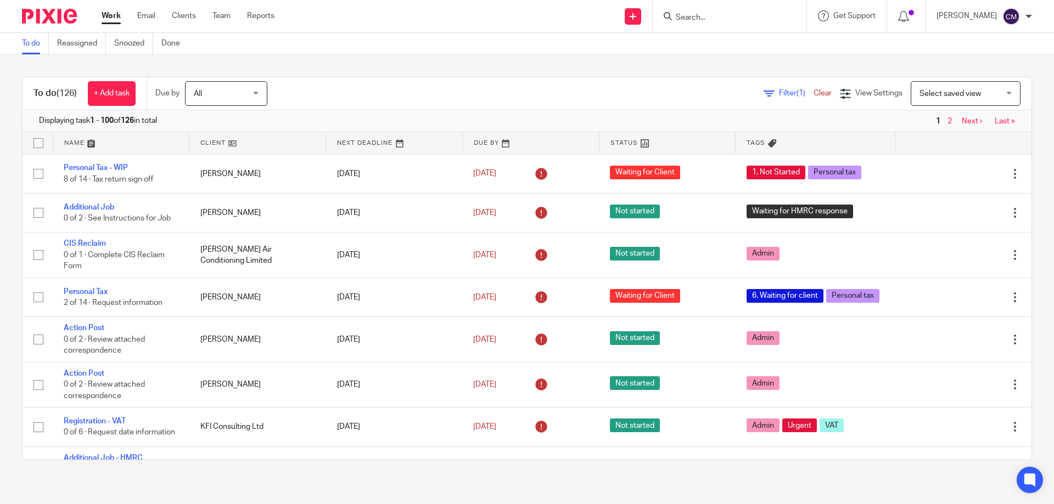
click at [687, 20] on input "Search" at bounding box center [723, 18] width 99 height 10
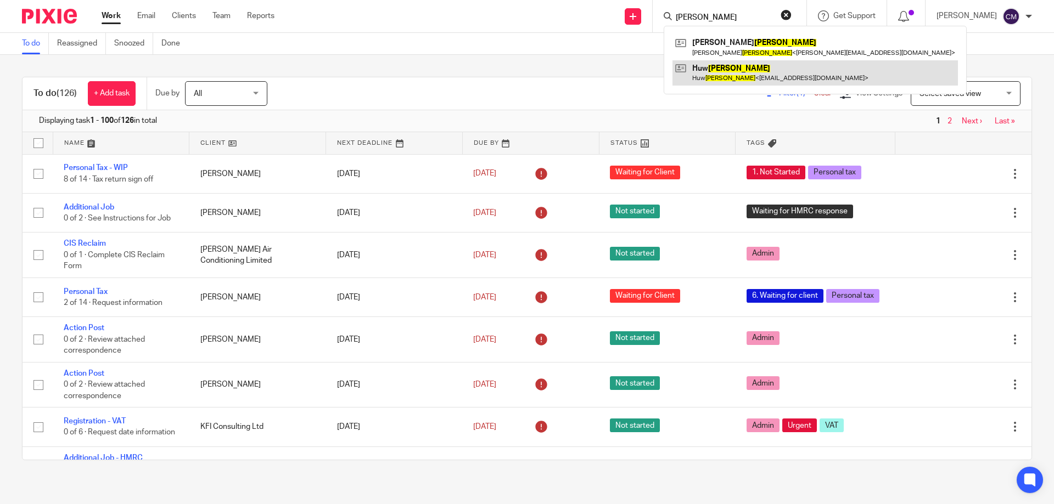
type input "evans"
click at [732, 72] on link at bounding box center [814, 72] width 285 height 25
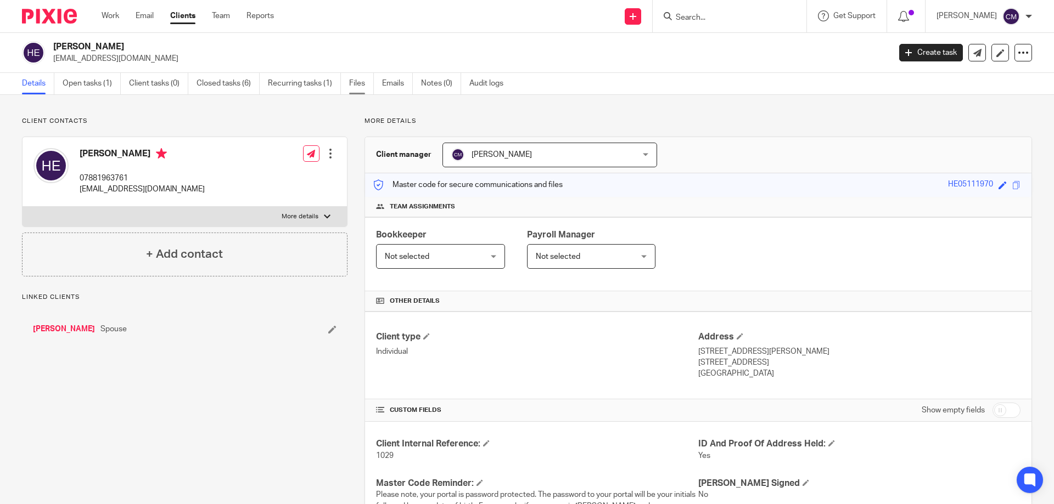
click at [354, 86] on link "Files" at bounding box center [361, 83] width 25 height 21
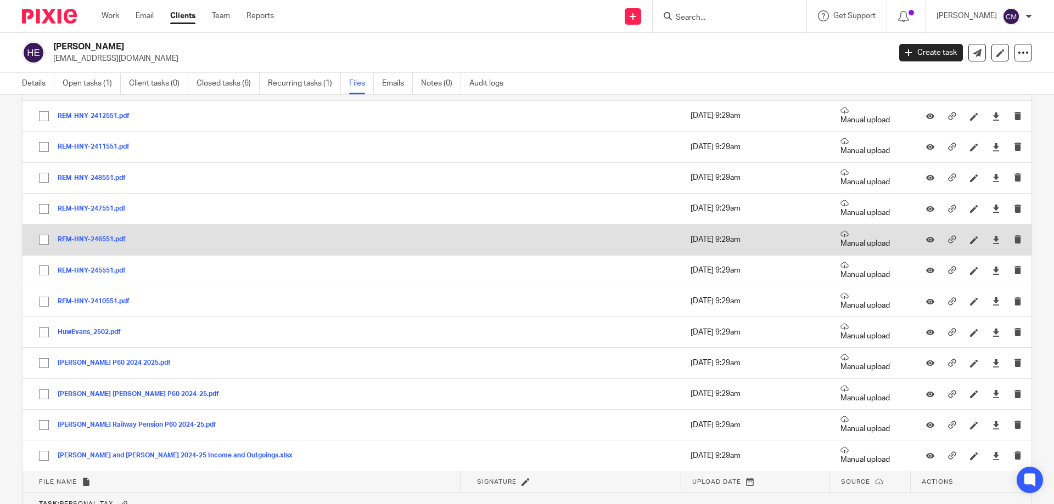
scroll to position [384, 0]
